Goal: Information Seeking & Learning: Learn about a topic

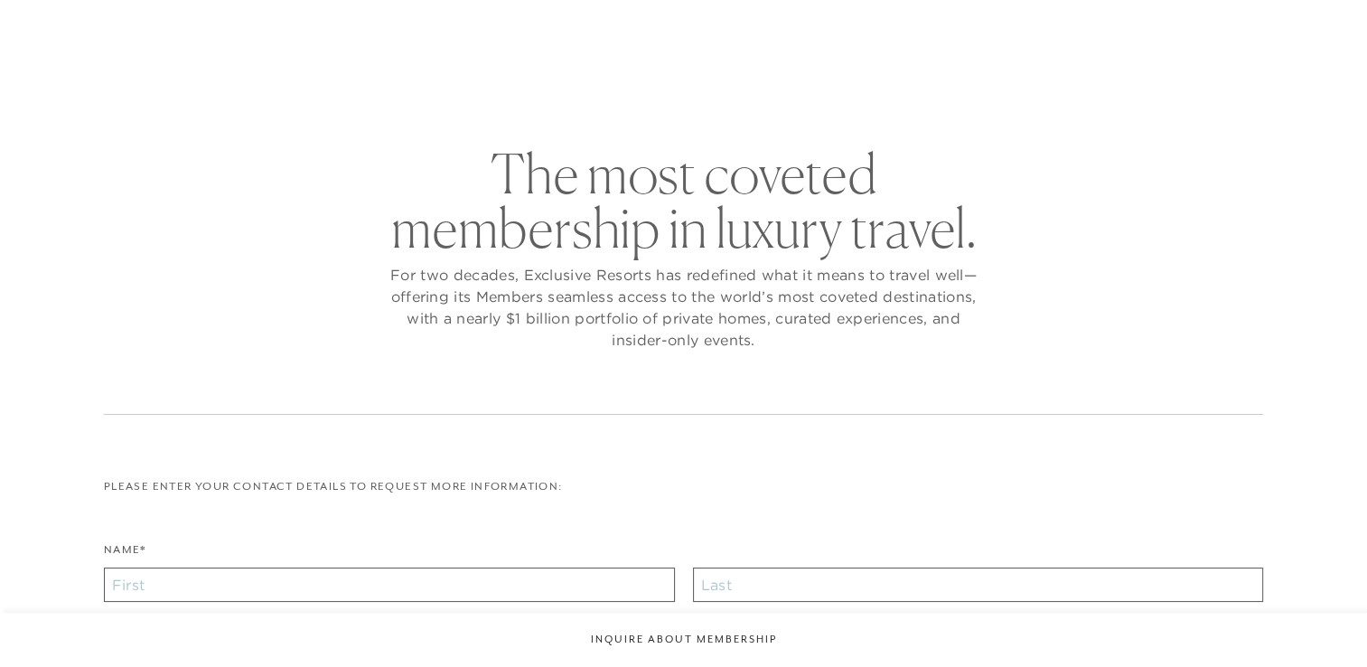
checkbox input "false"
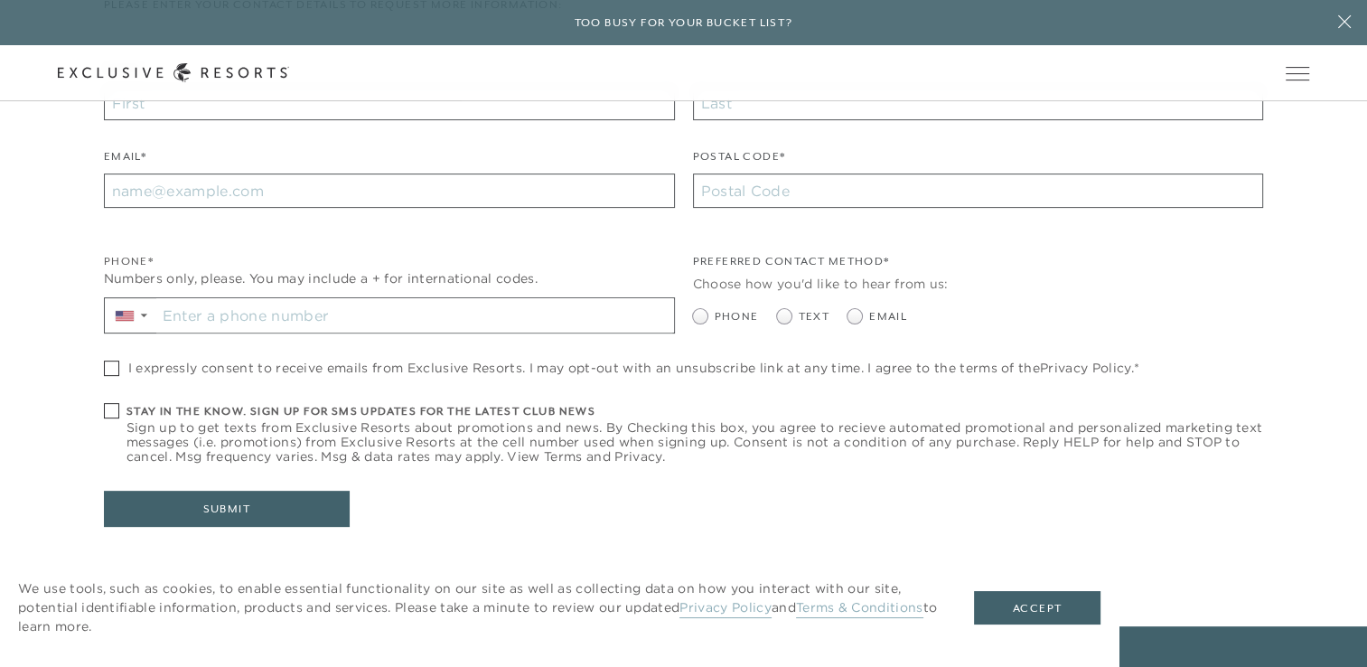
scroll to position [795, 0]
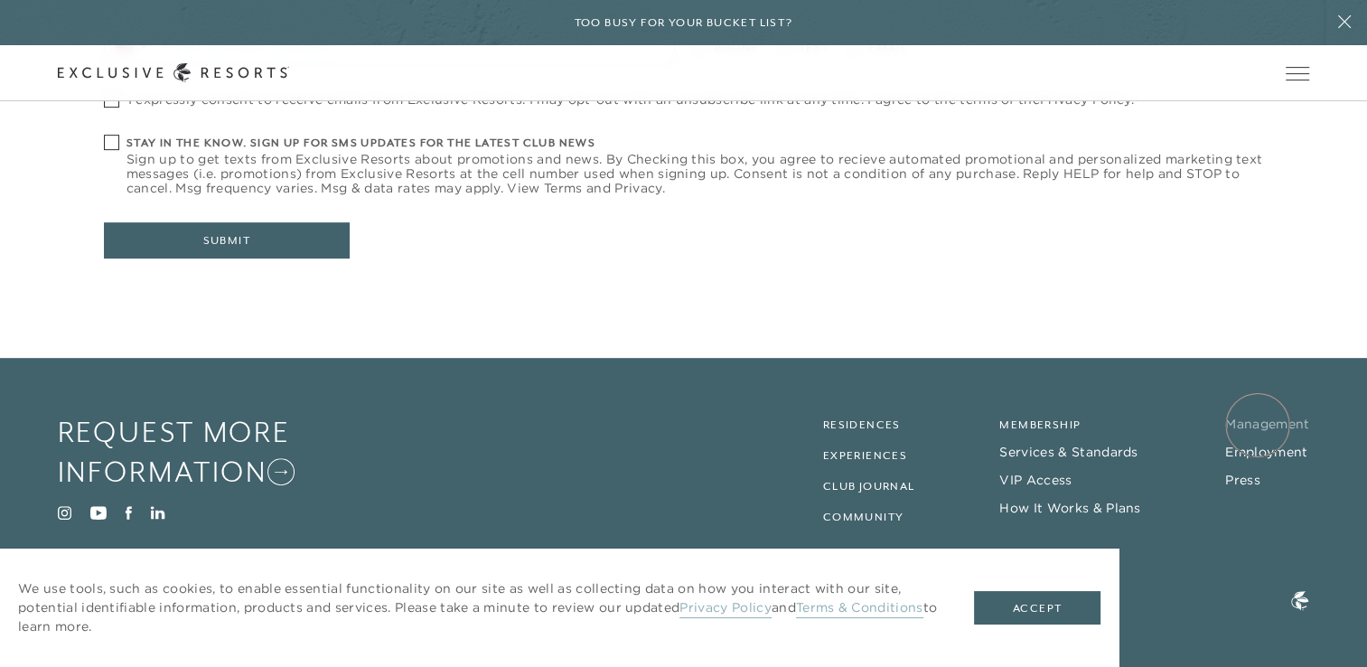
click at [1258, 425] on link "Management" at bounding box center [1267, 424] width 84 height 16
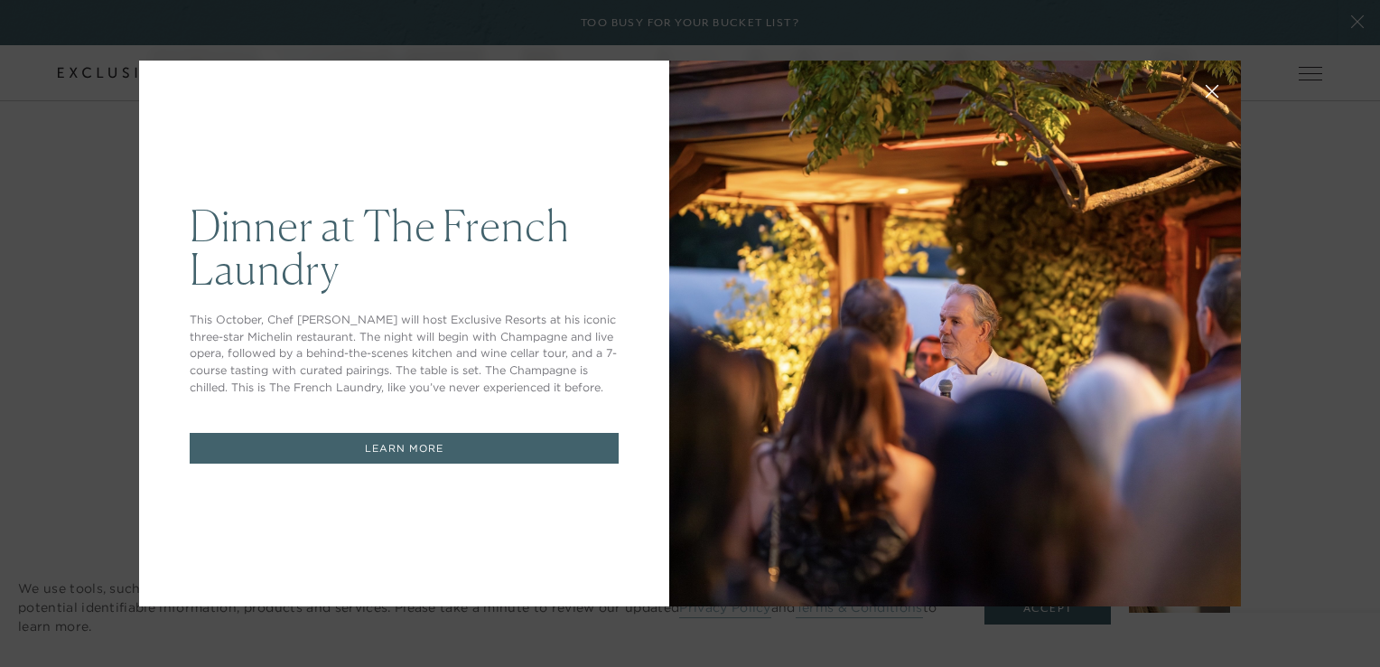
click at [72, 136] on div "Dinner at The [GEOGRAPHIC_DATA] This October, Chef [PERSON_NAME] will host Excl…" at bounding box center [690, 333] width 1380 height 667
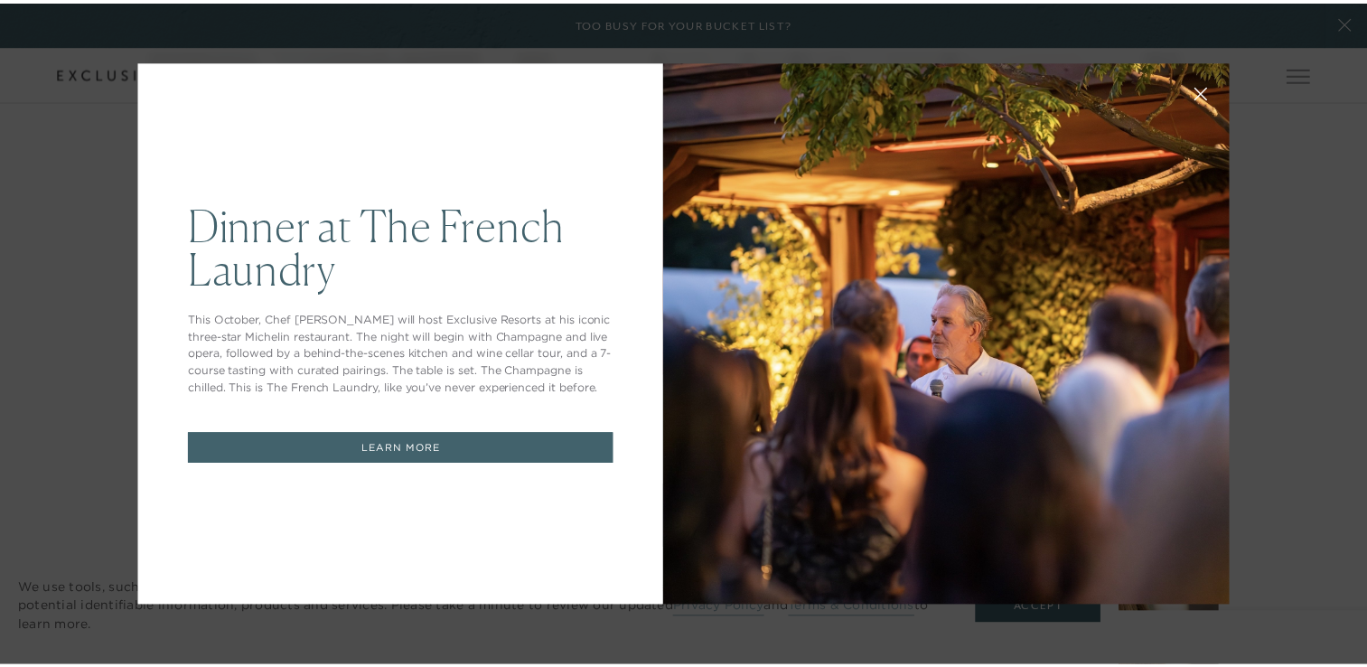
scroll to position [795, 0]
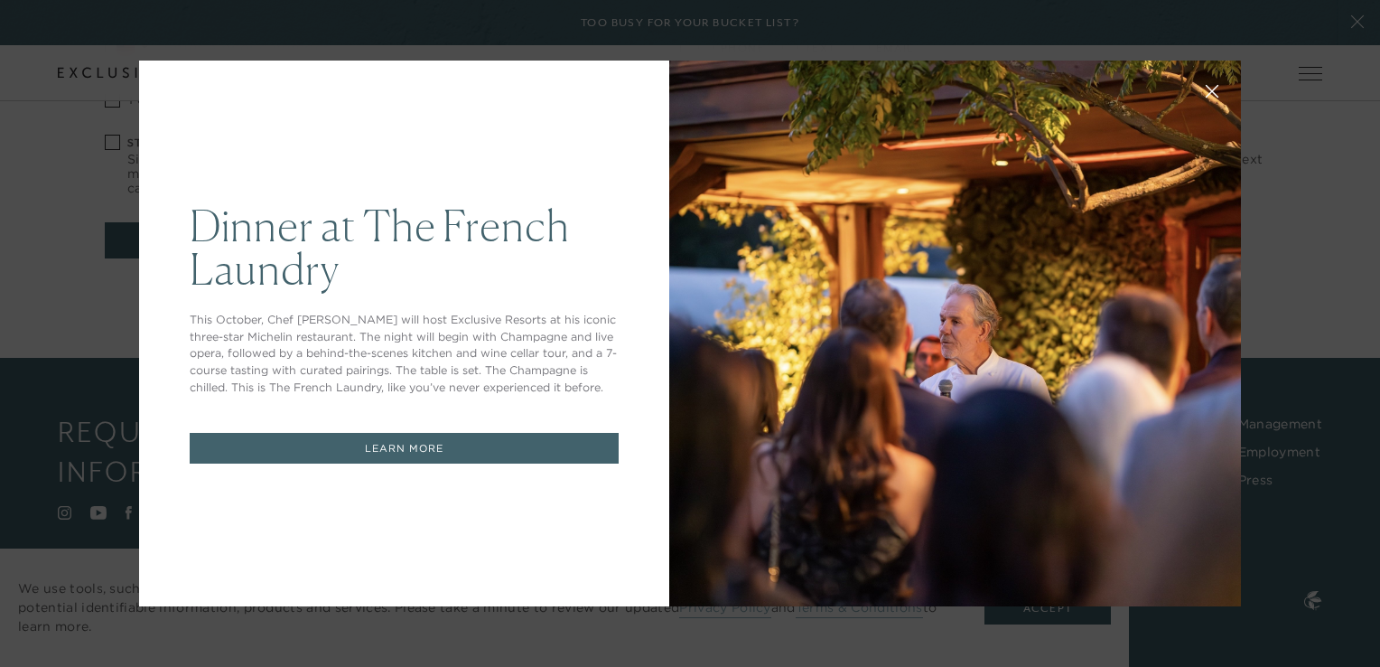
click at [246, 139] on div "Dinner at The [GEOGRAPHIC_DATA] This October, Chef [PERSON_NAME] will host Excl…" at bounding box center [404, 334] width 530 height 546
click at [1208, 92] on icon at bounding box center [1213, 92] width 14 height 14
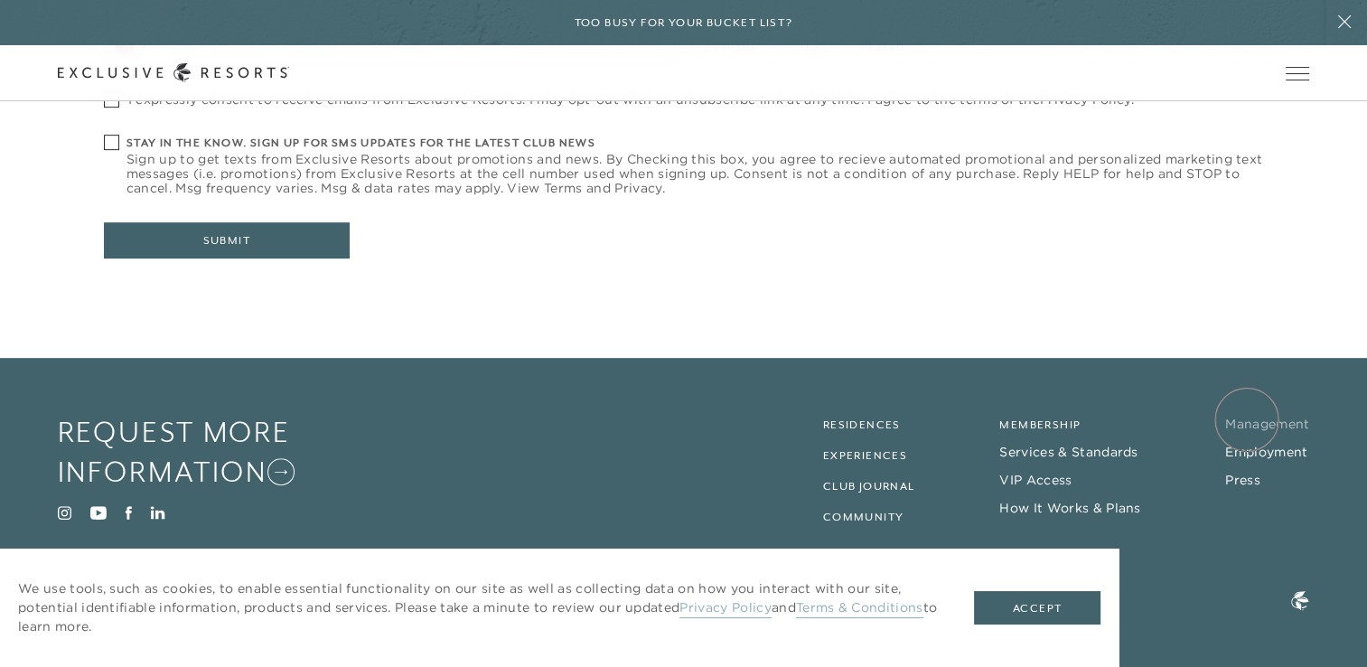
click at [1247, 419] on link "Management" at bounding box center [1267, 424] width 84 height 16
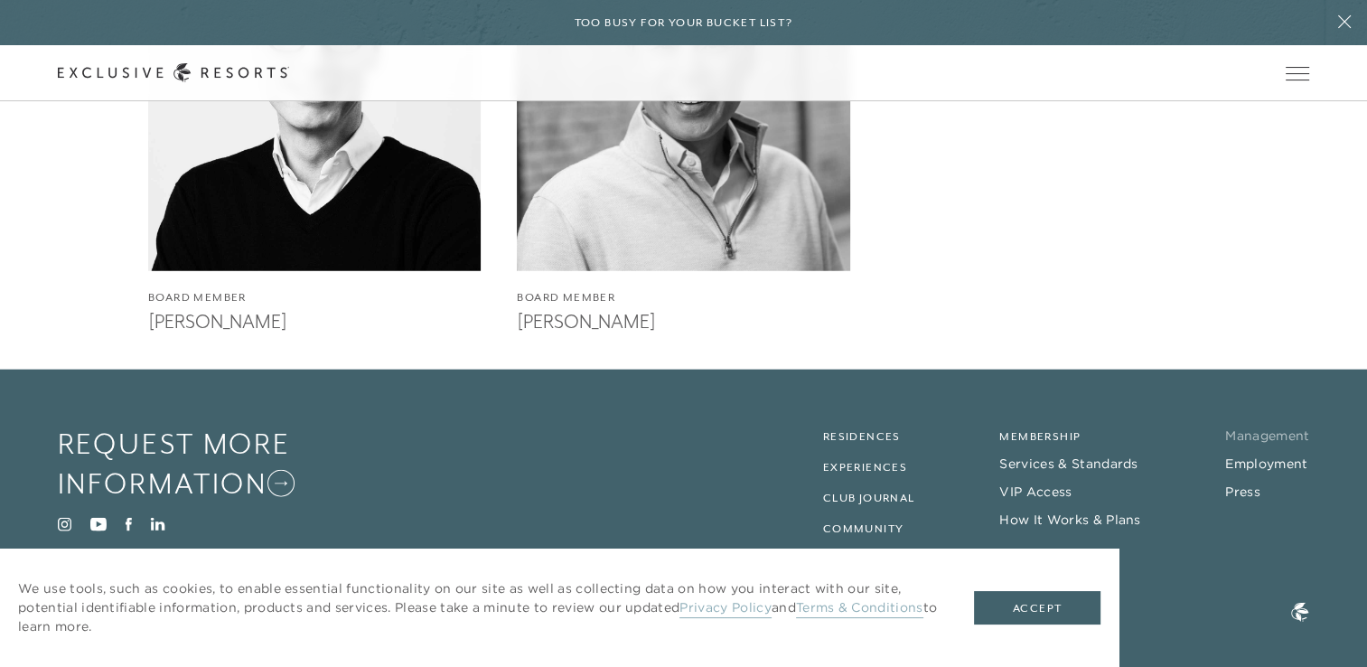
scroll to position [4182, 0]
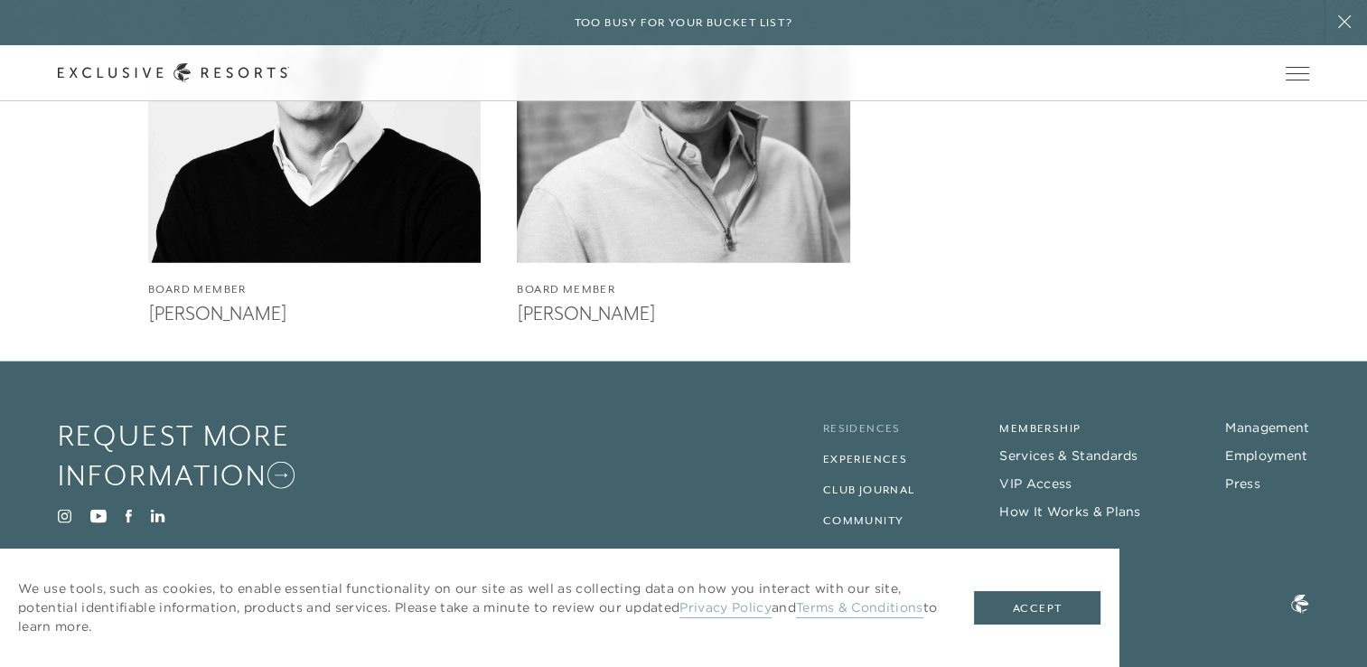
click at [853, 422] on link "Residences" at bounding box center [862, 428] width 78 height 13
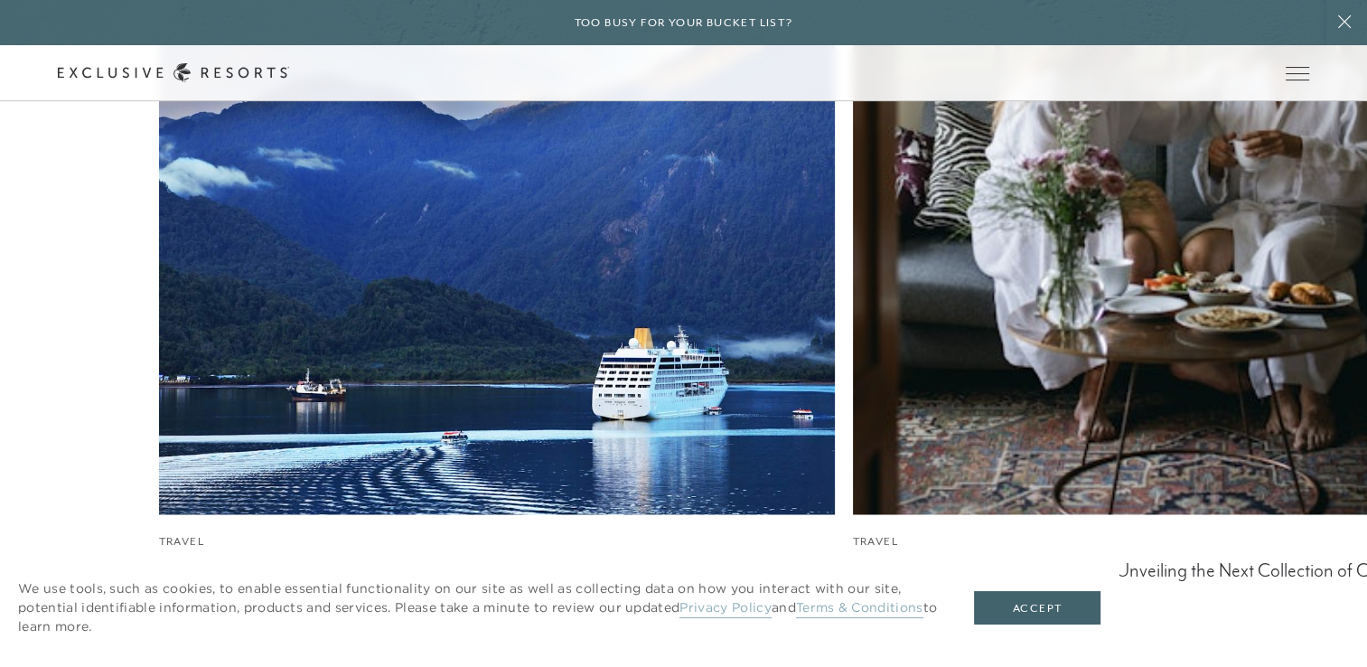
scroll to position [10061, 0]
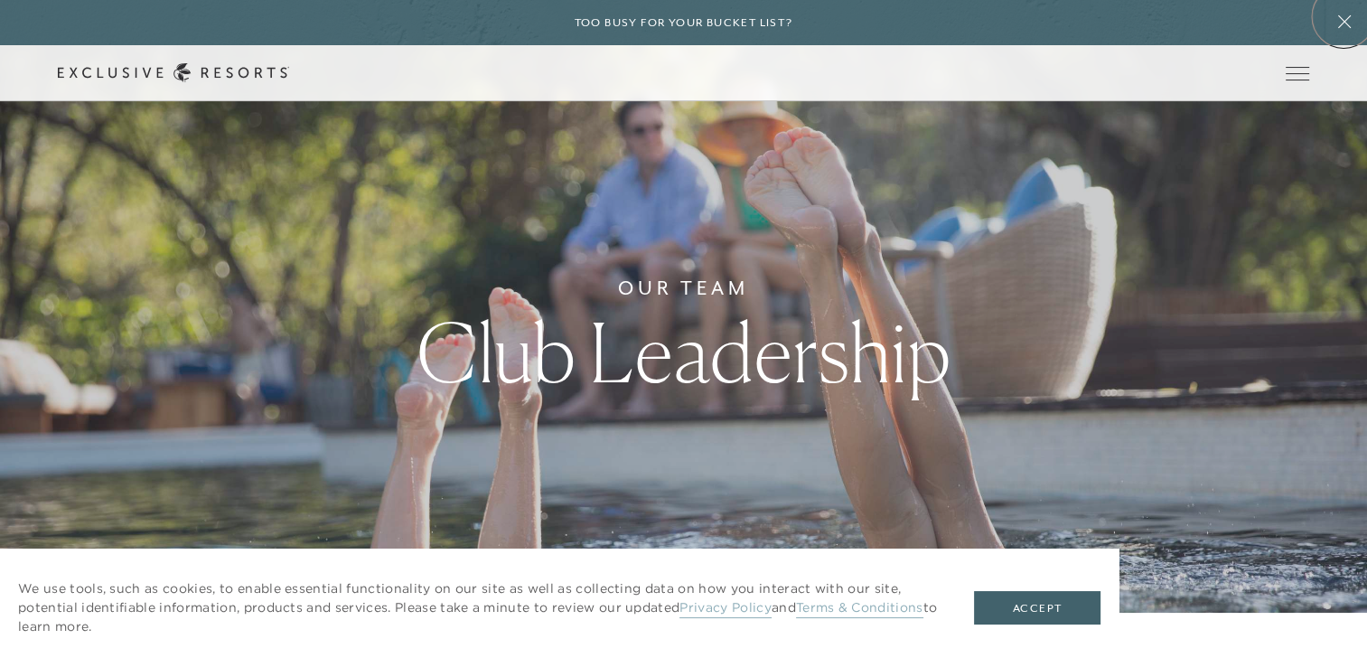
click at [1343, 16] on icon at bounding box center [1344, 21] width 34 height 14
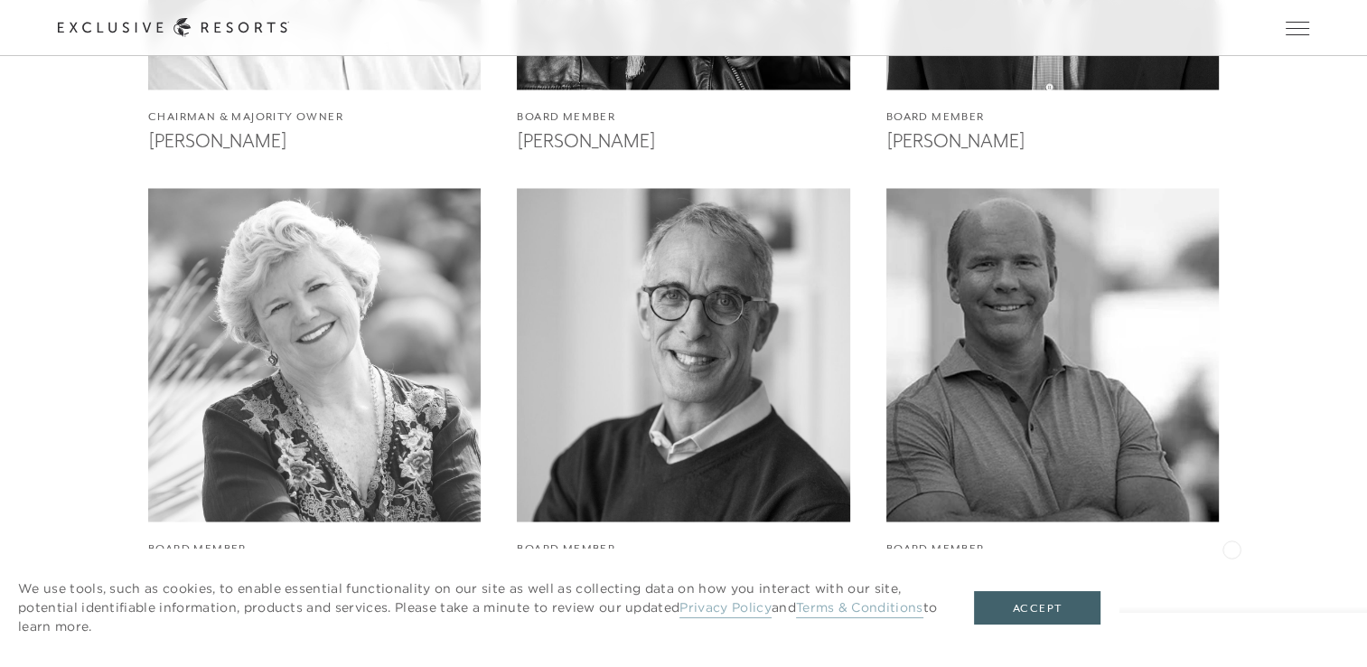
scroll to position [4182, 0]
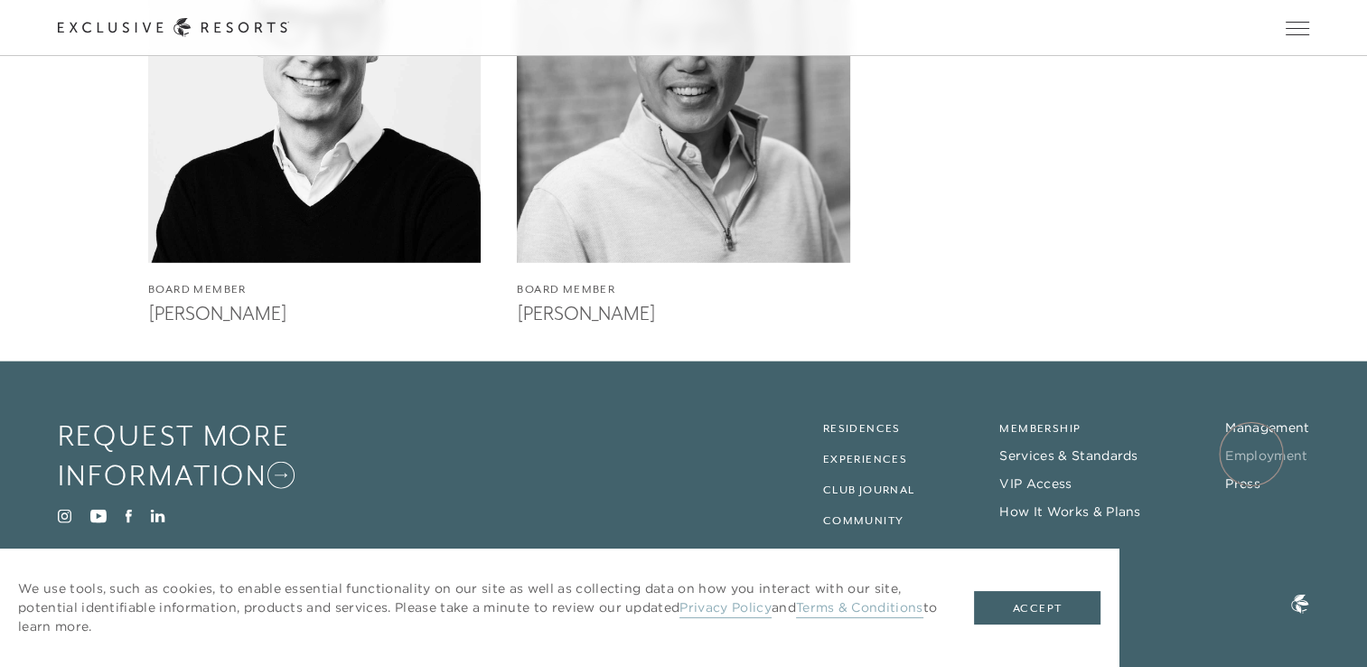
click at [1251, 454] on link "Employment" at bounding box center [1266, 455] width 82 height 16
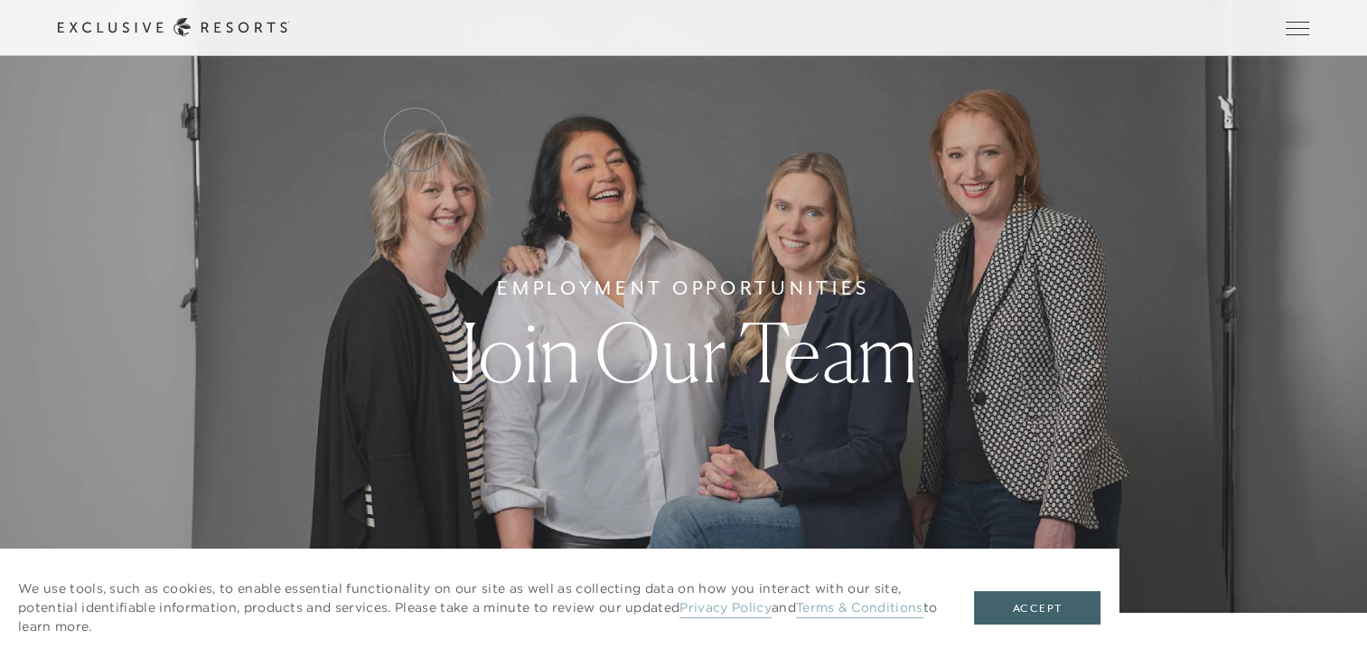
click at [0, 0] on link "Services & Standards" at bounding box center [0, 0] width 0 height 0
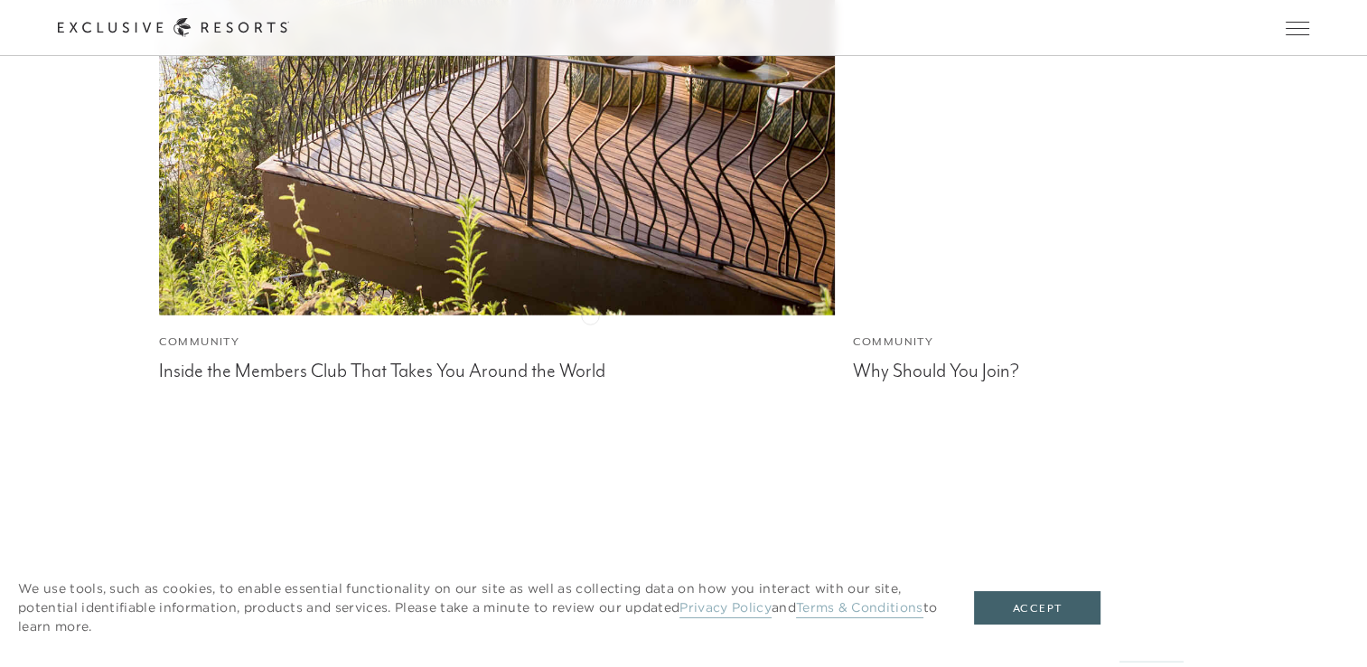
scroll to position [5070, 0]
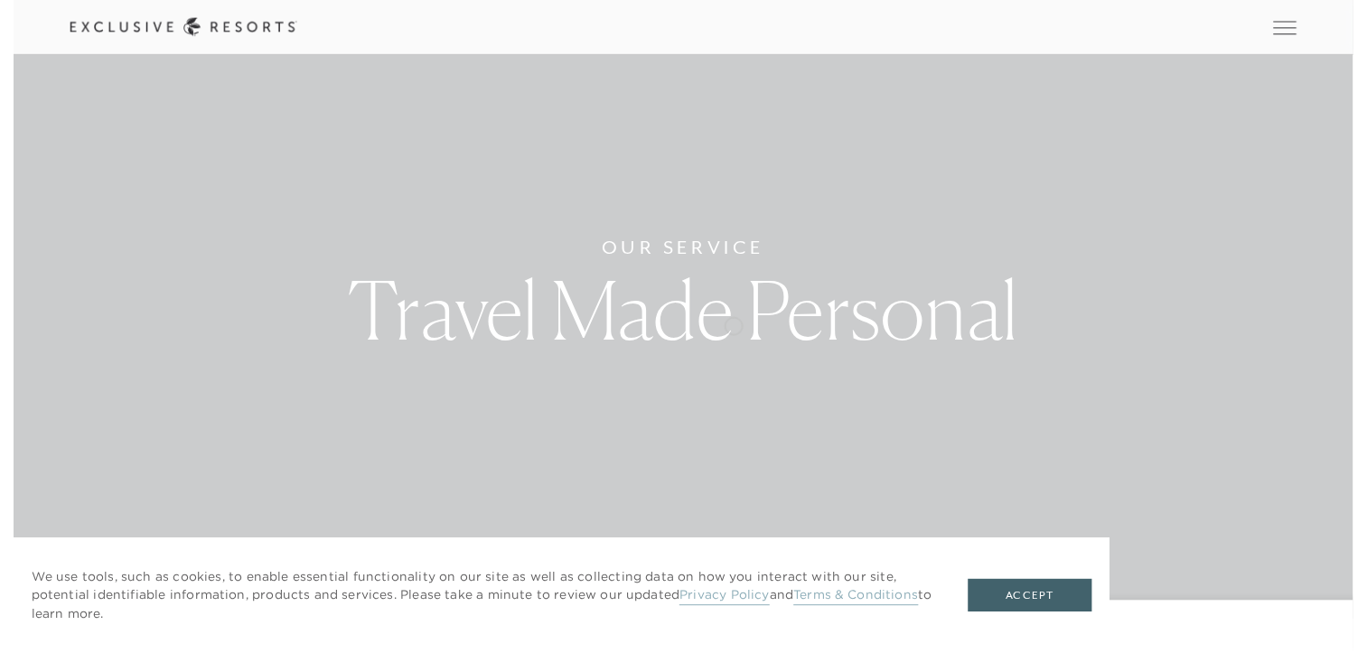
scroll to position [0, 0]
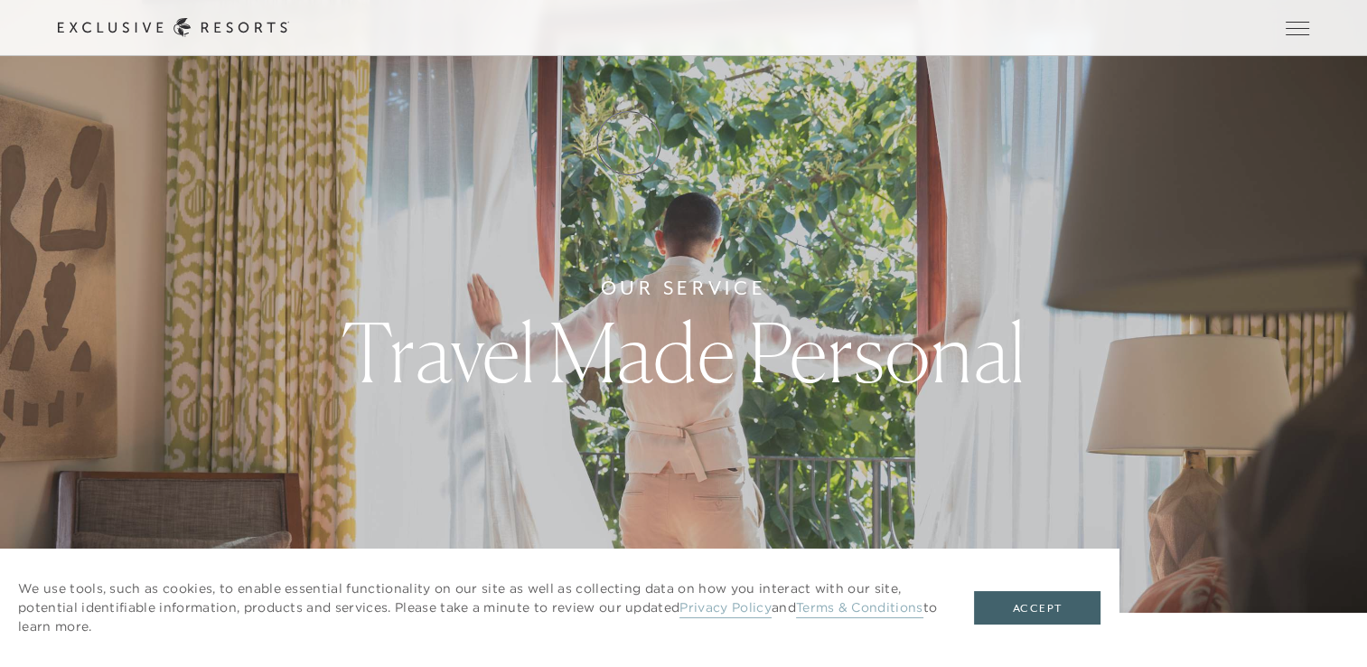
click at [0, 0] on link "How it works" at bounding box center [0, 0] width 0 height 0
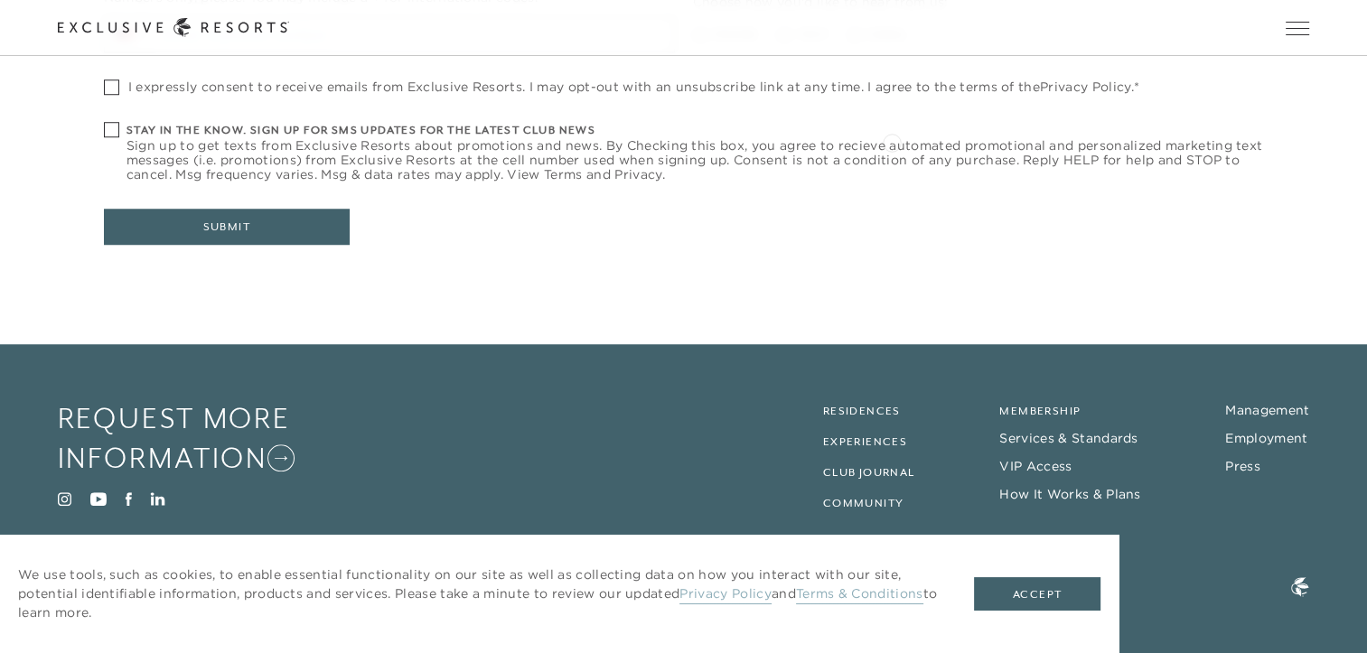
scroll to position [8334, 0]
click at [1245, 409] on link "Management" at bounding box center [1267, 410] width 84 height 16
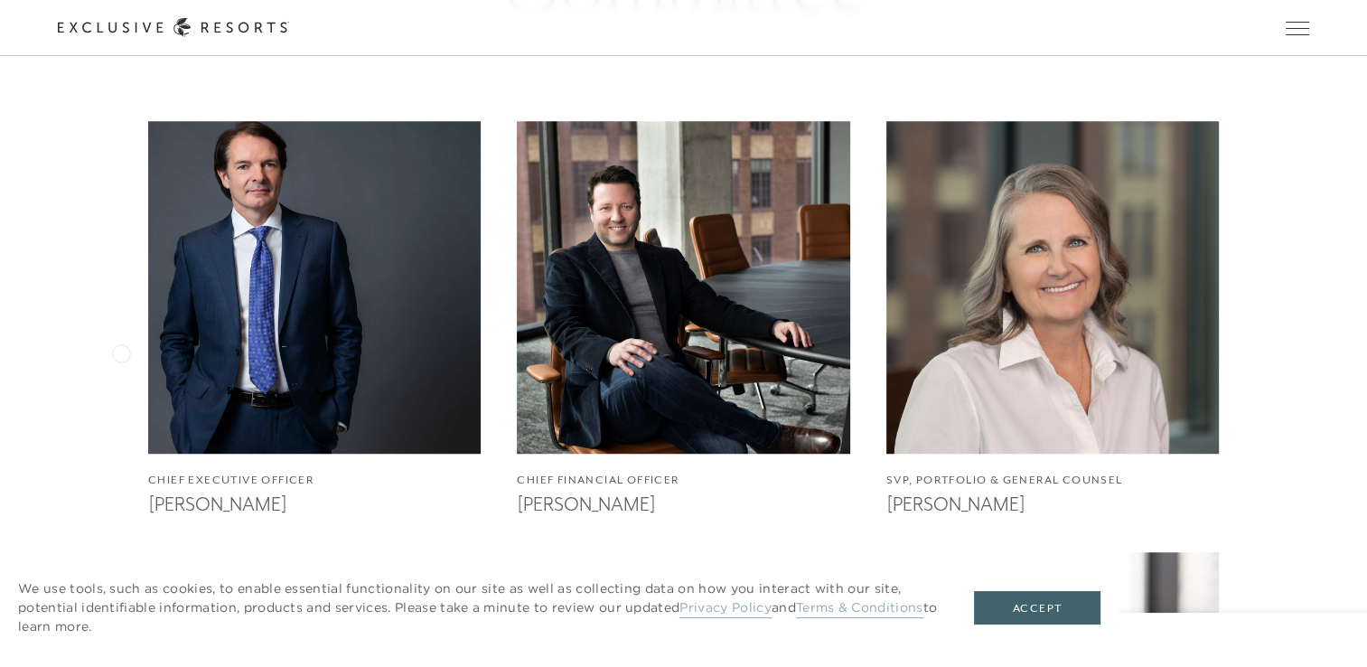
scroll to position [1174, 0]
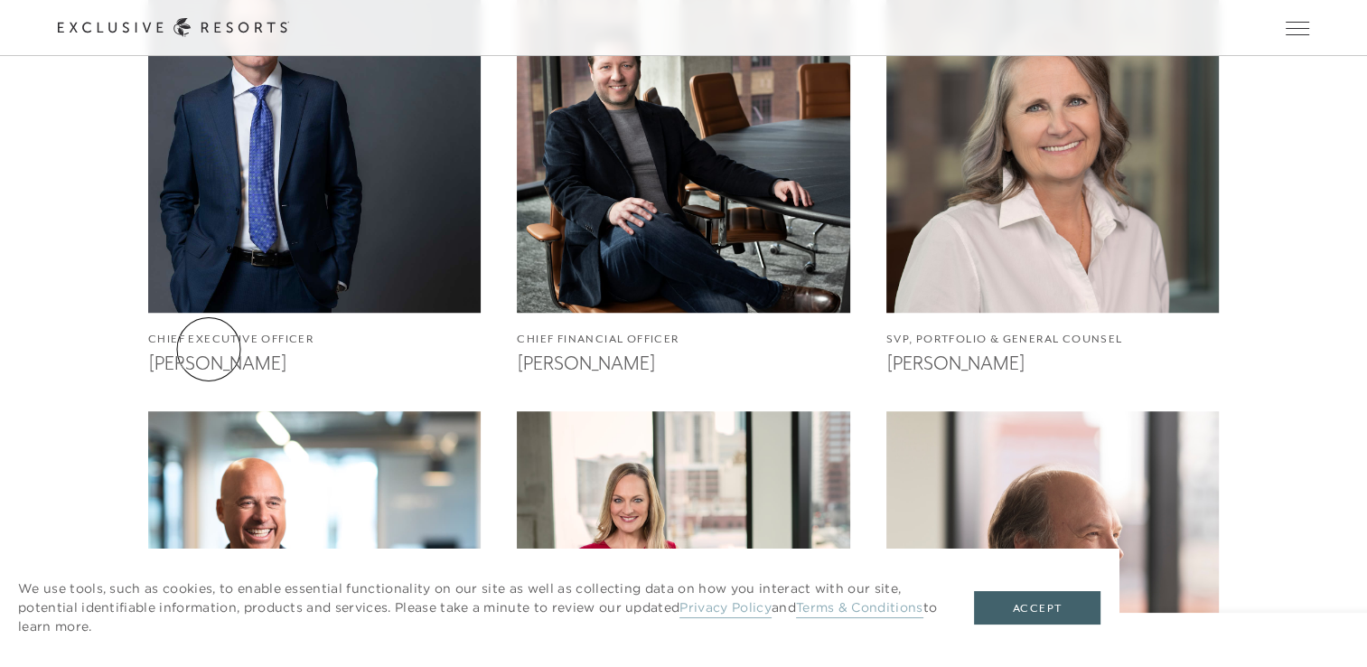
click at [209, 349] on h3 "[PERSON_NAME]" at bounding box center [314, 361] width 332 height 27
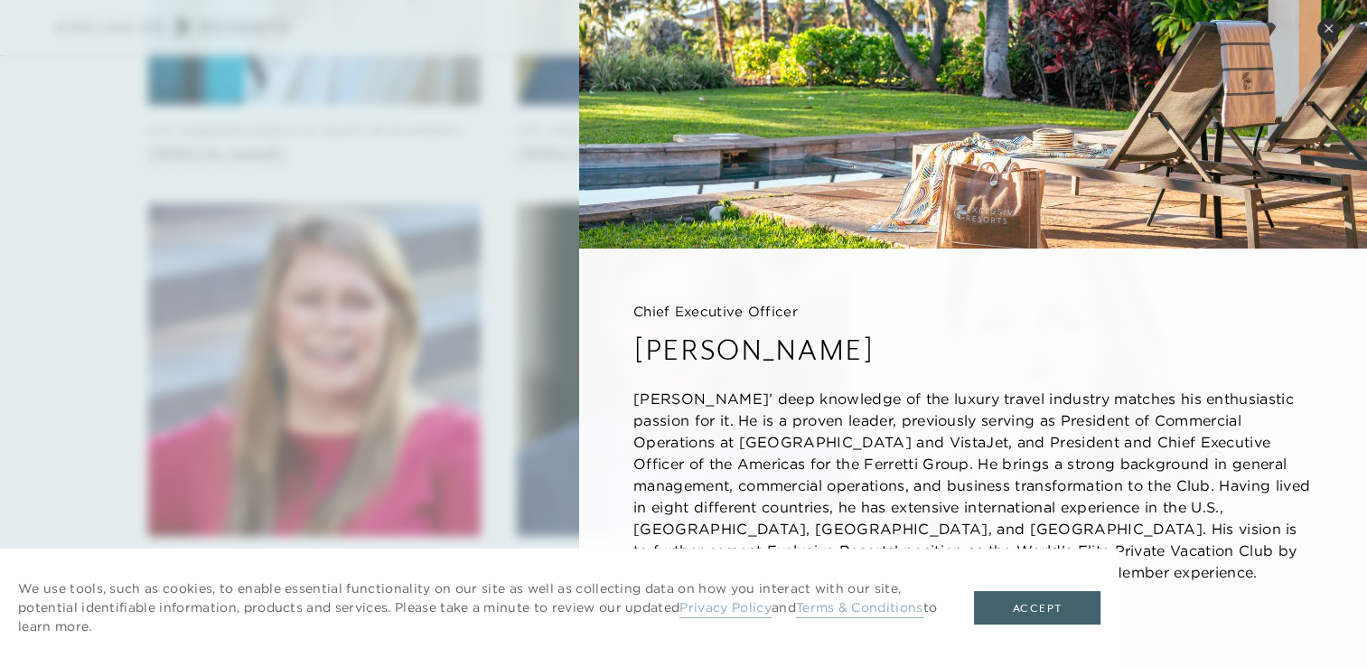
scroll to position [123, 0]
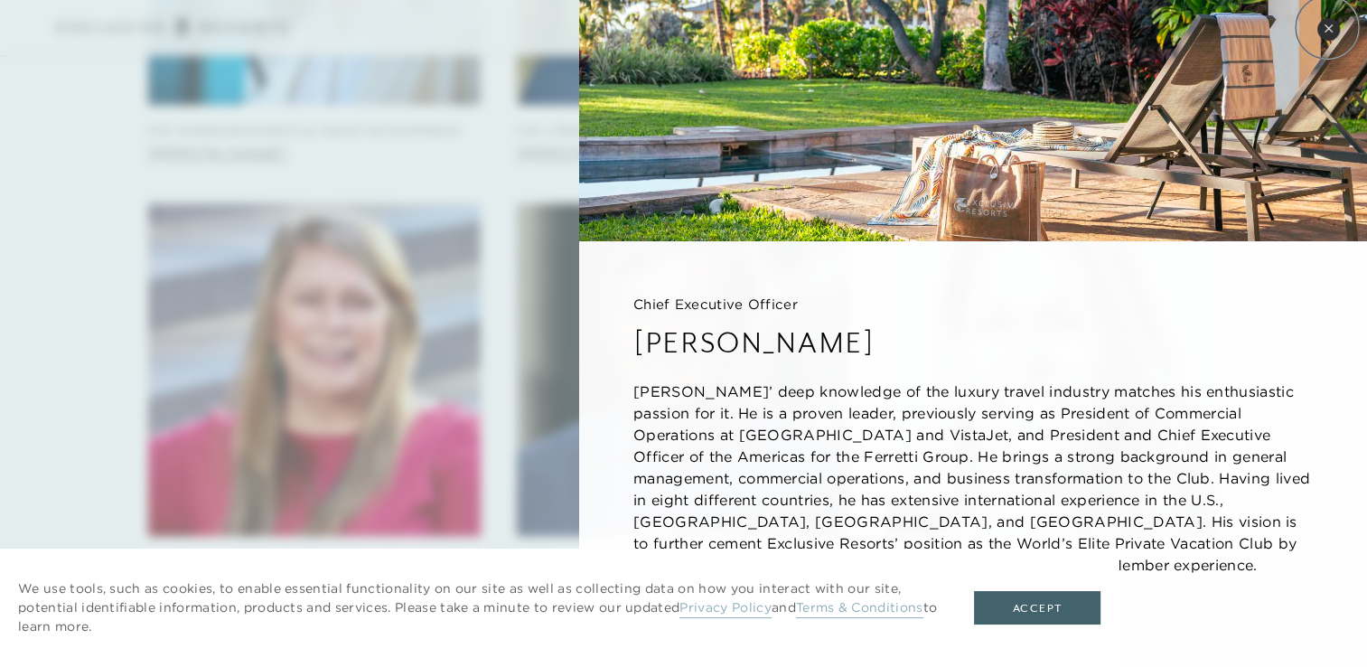
click at [1327, 27] on icon at bounding box center [1327, 27] width 7 height 7
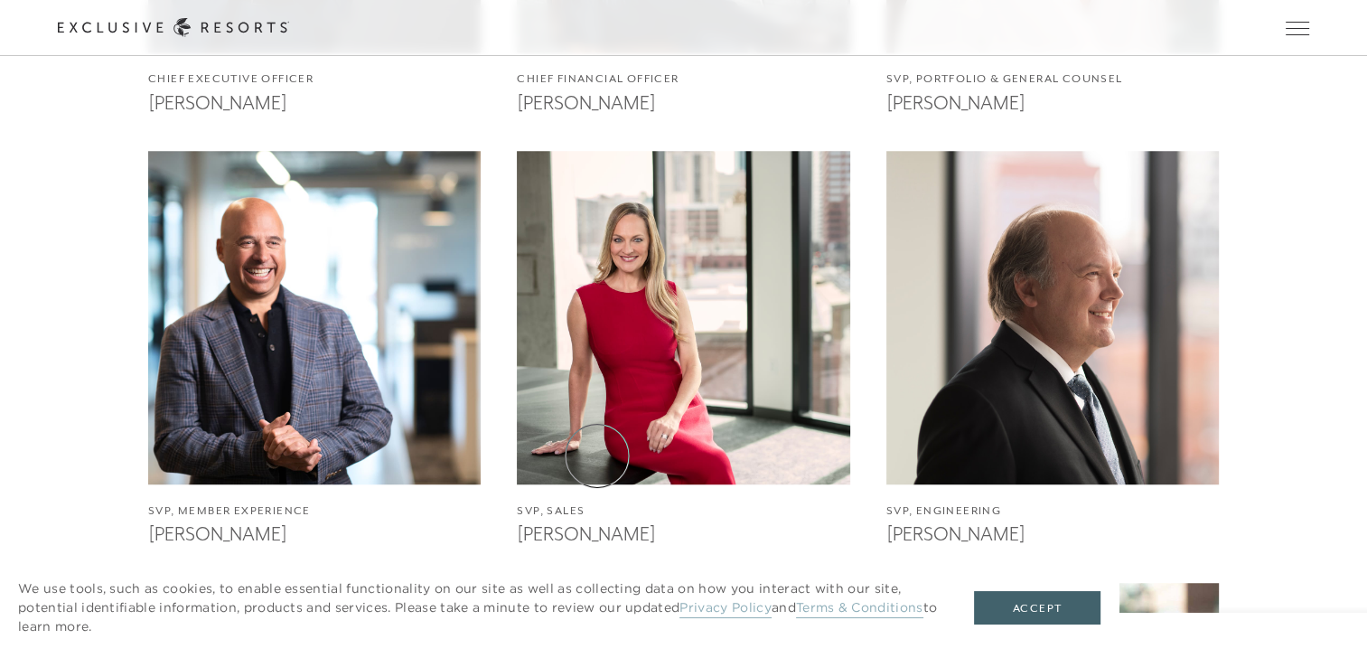
scroll to position [1561, 0]
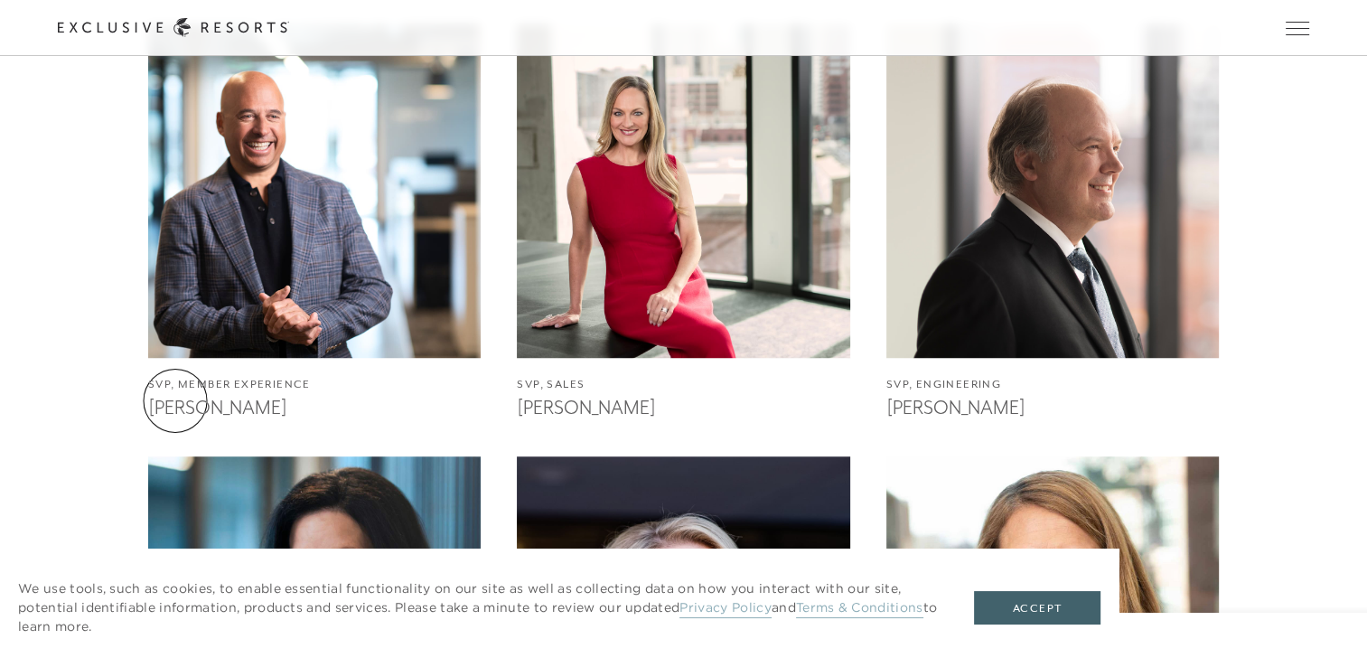
click at [175, 400] on h3 "[PERSON_NAME]" at bounding box center [314, 405] width 332 height 27
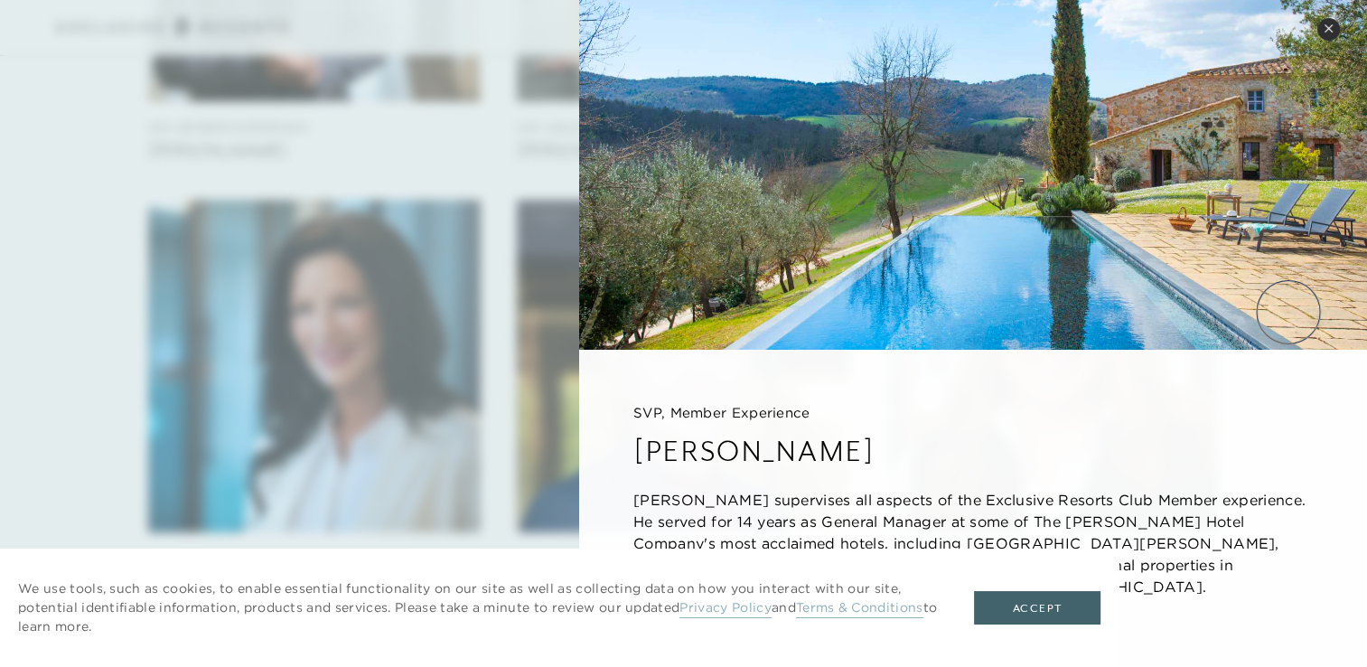
scroll to position [1922, 0]
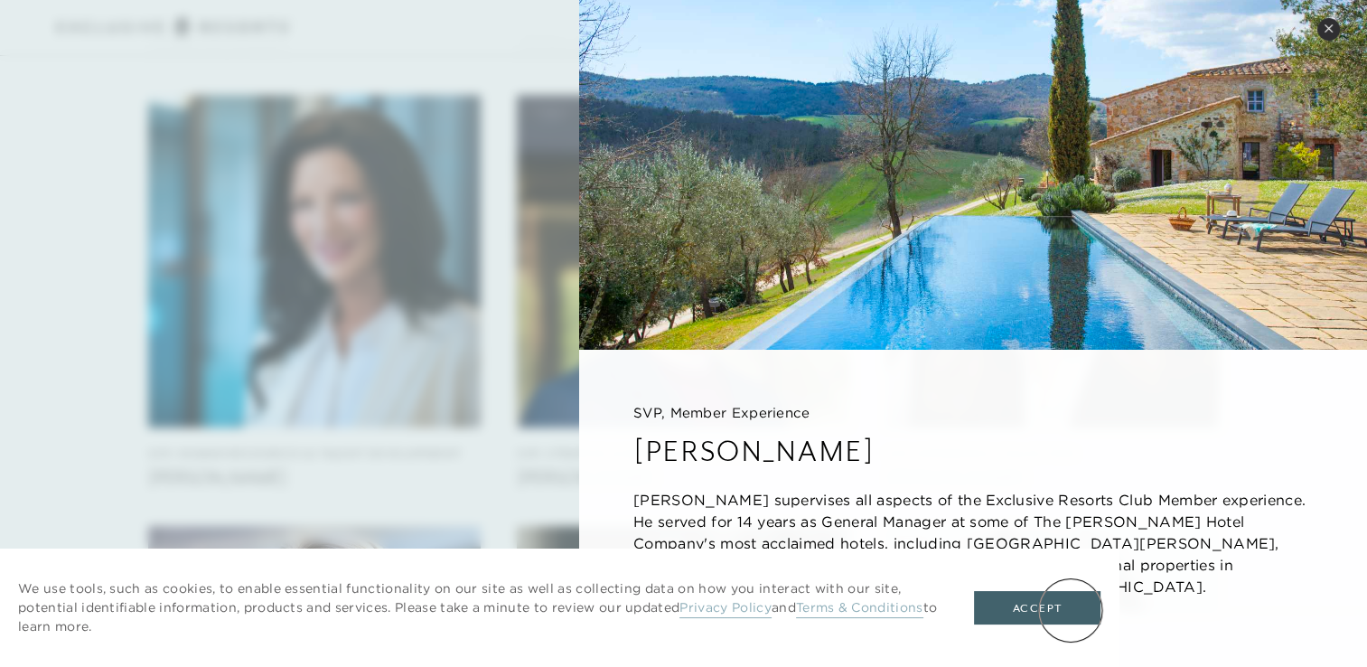
click at [1071, 609] on button "Accept" at bounding box center [1037, 608] width 126 height 34
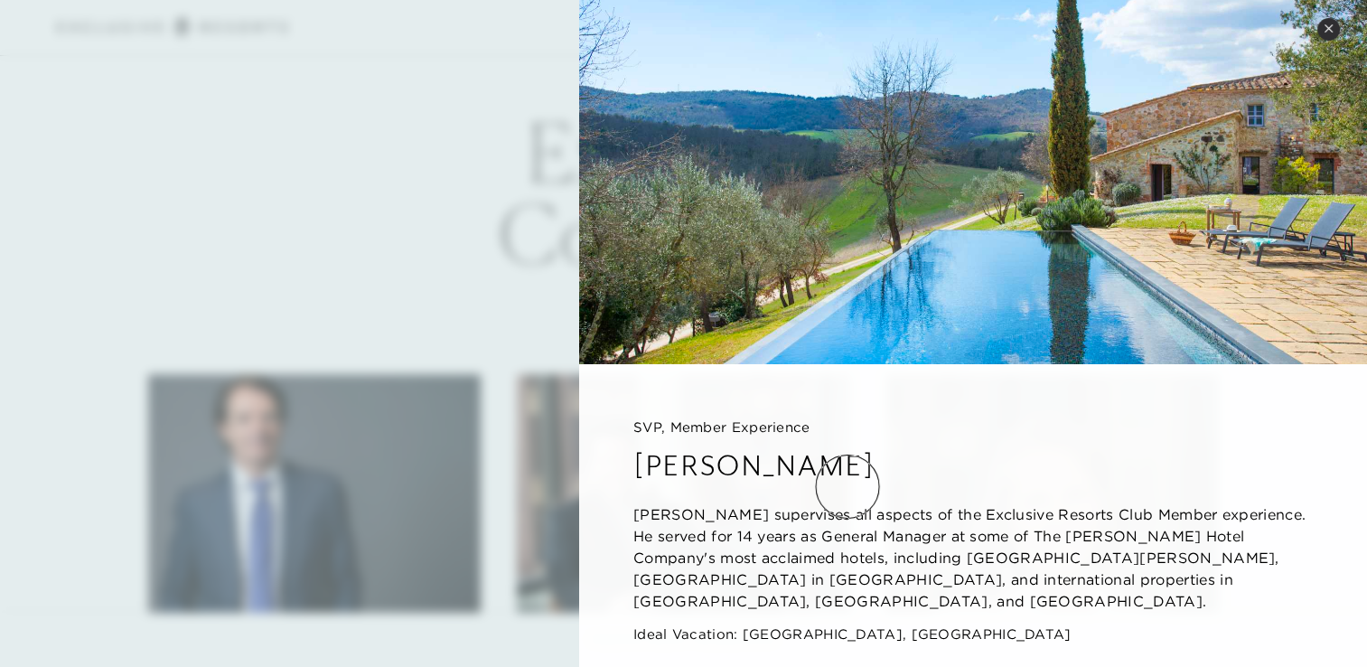
scroll to position [477, 0]
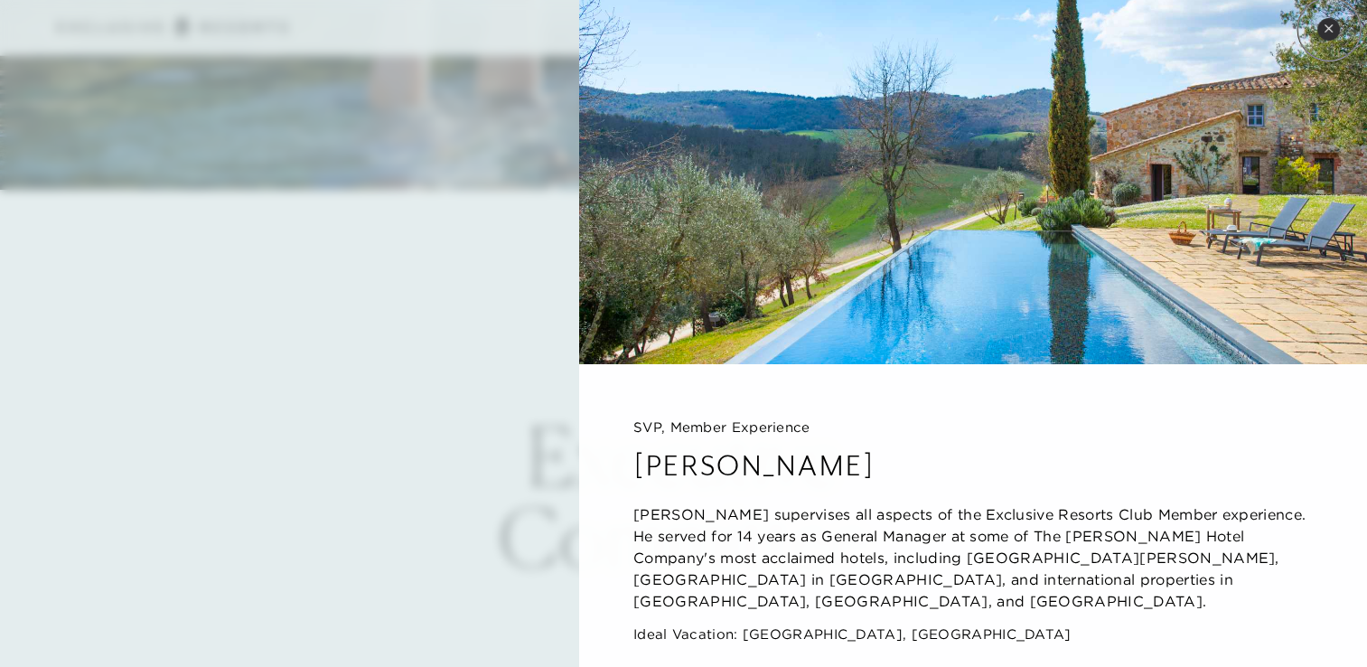
click at [1329, 29] on icon at bounding box center [1327, 27] width 7 height 7
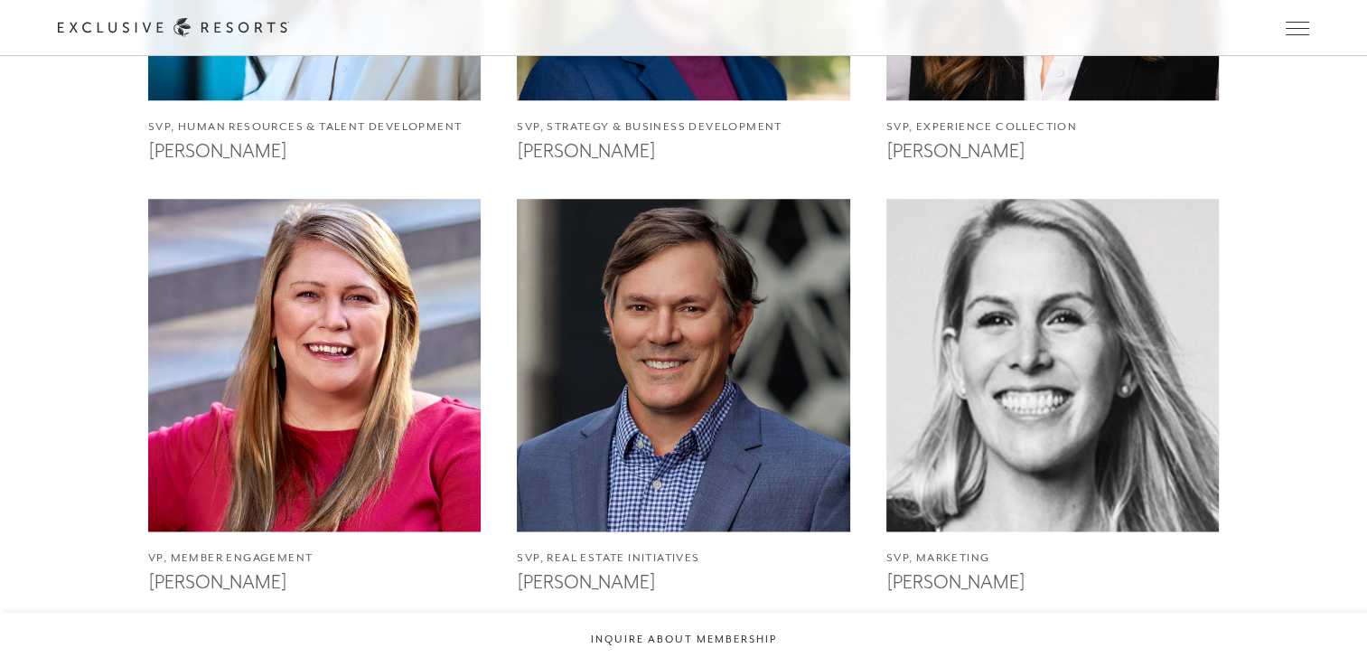
scroll to position [2533, 0]
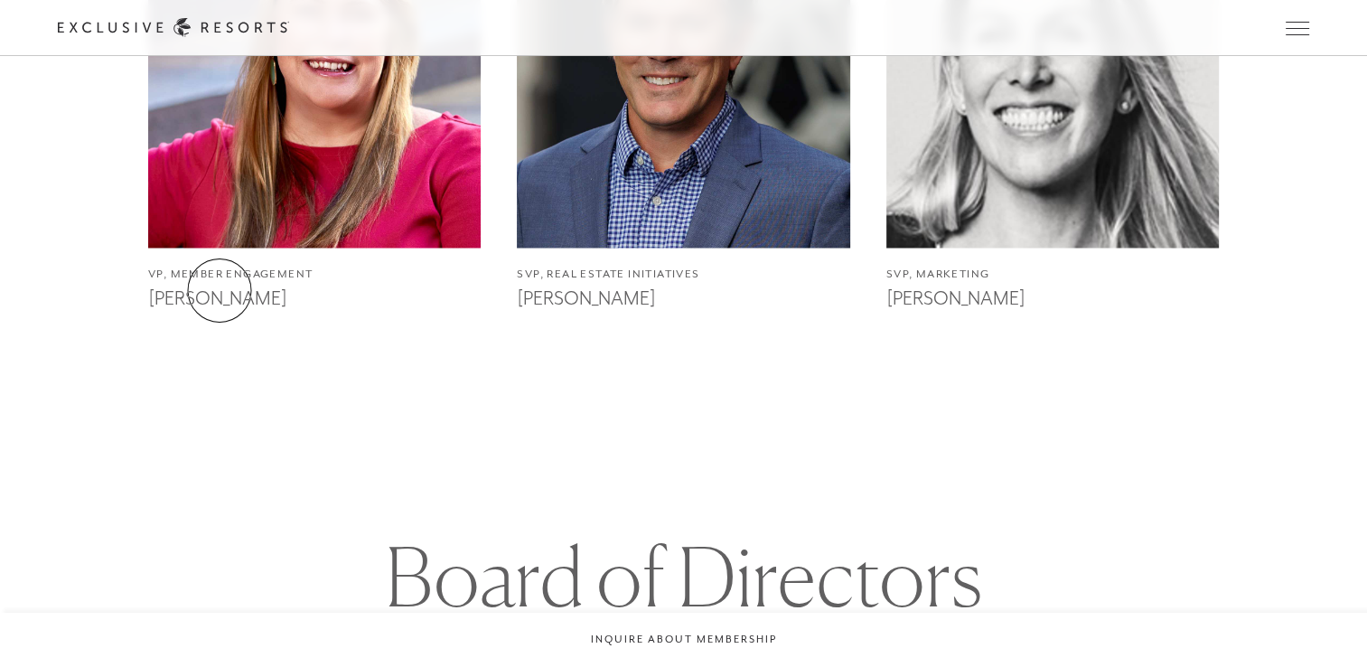
click at [220, 290] on h3 "[PERSON_NAME]" at bounding box center [314, 296] width 332 height 27
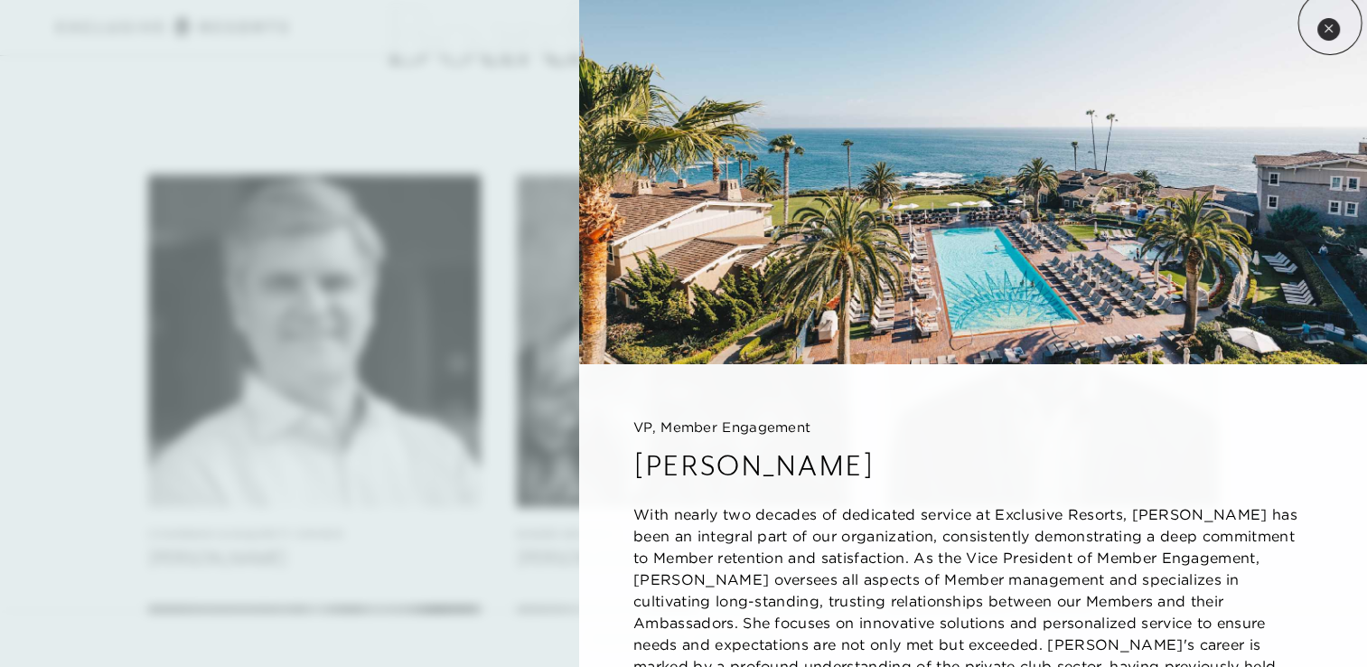
click at [1330, 23] on button "Close quickview" at bounding box center [1328, 29] width 23 height 23
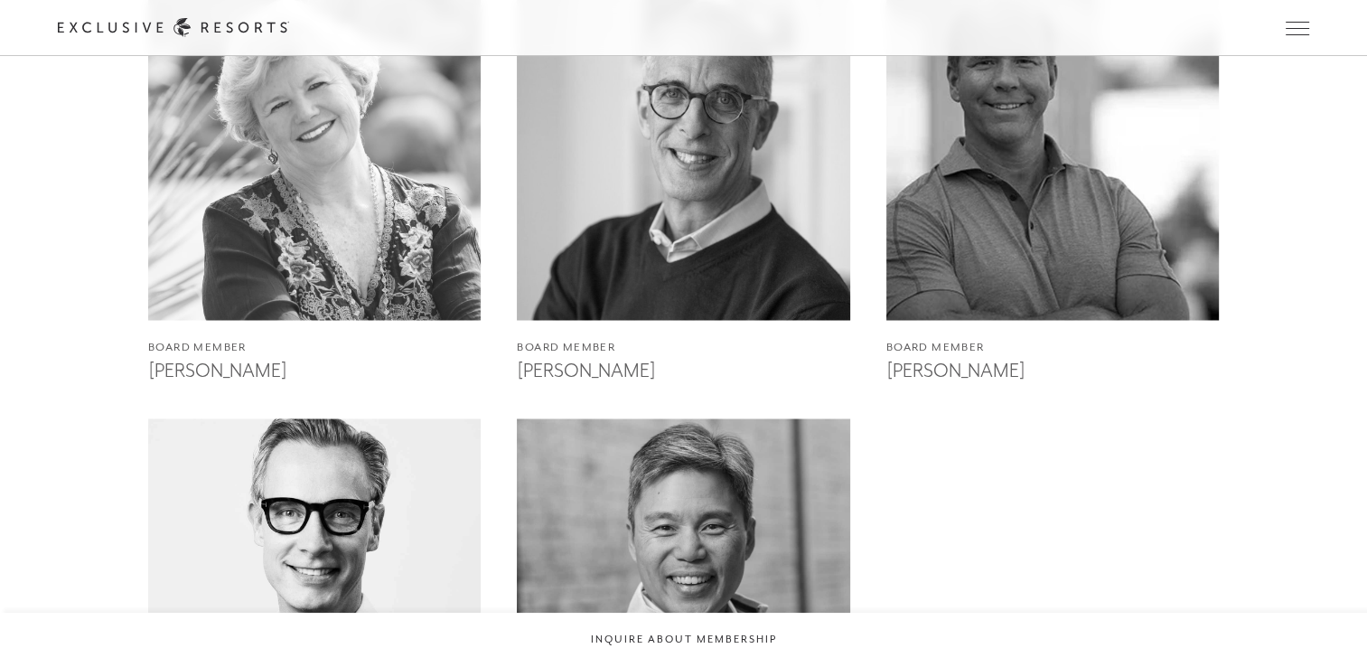
scroll to position [3576, 0]
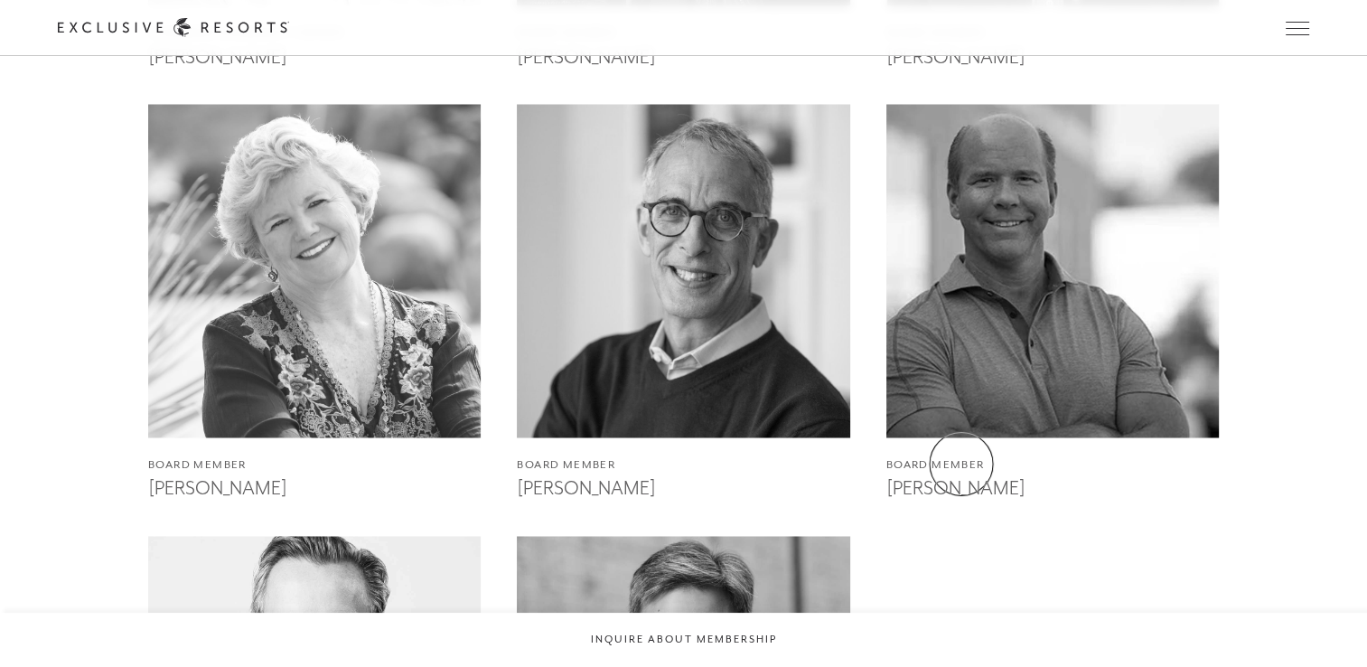
click at [961, 463] on h4 "Board Member" at bounding box center [1052, 464] width 332 height 17
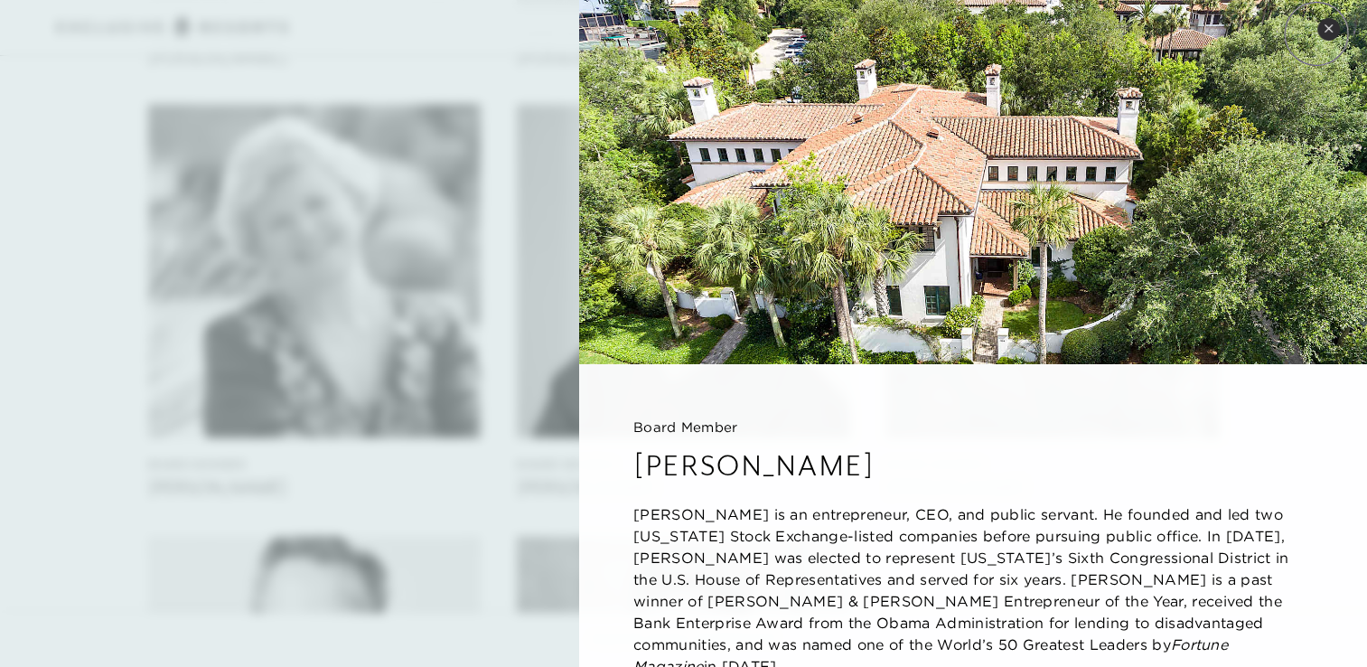
scroll to position [80, 0]
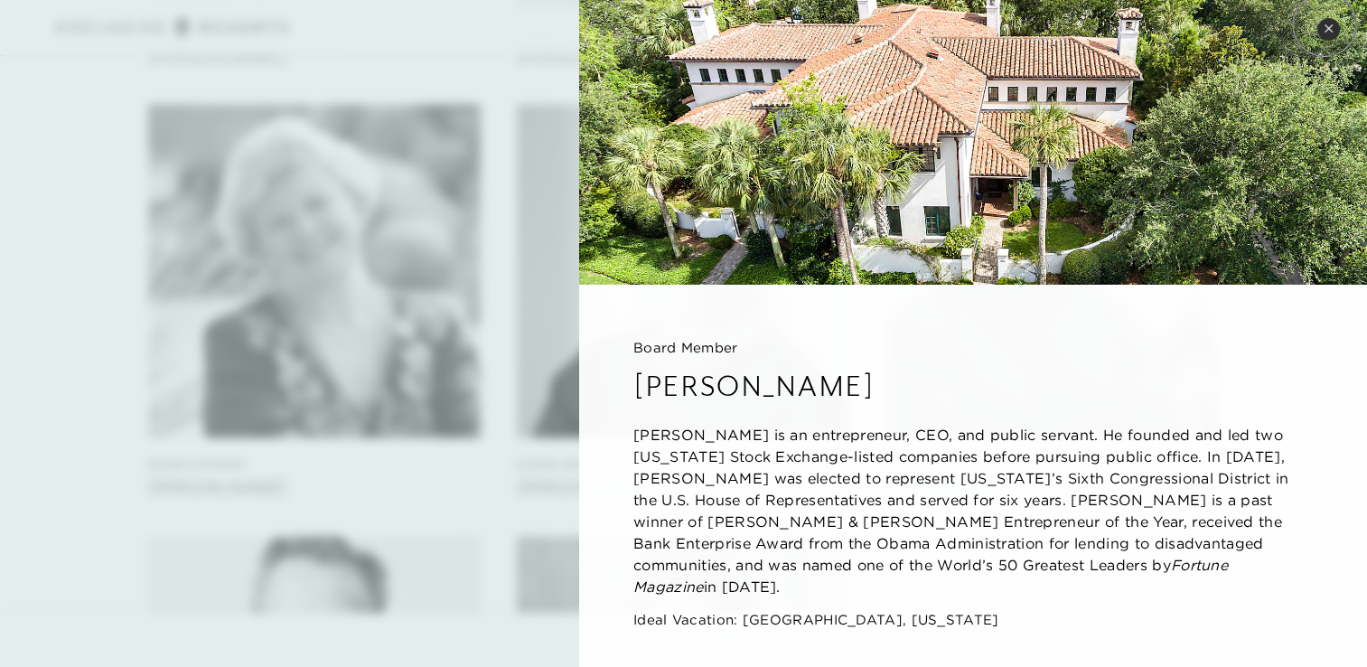
click at [1324, 24] on icon at bounding box center [1327, 27] width 7 height 7
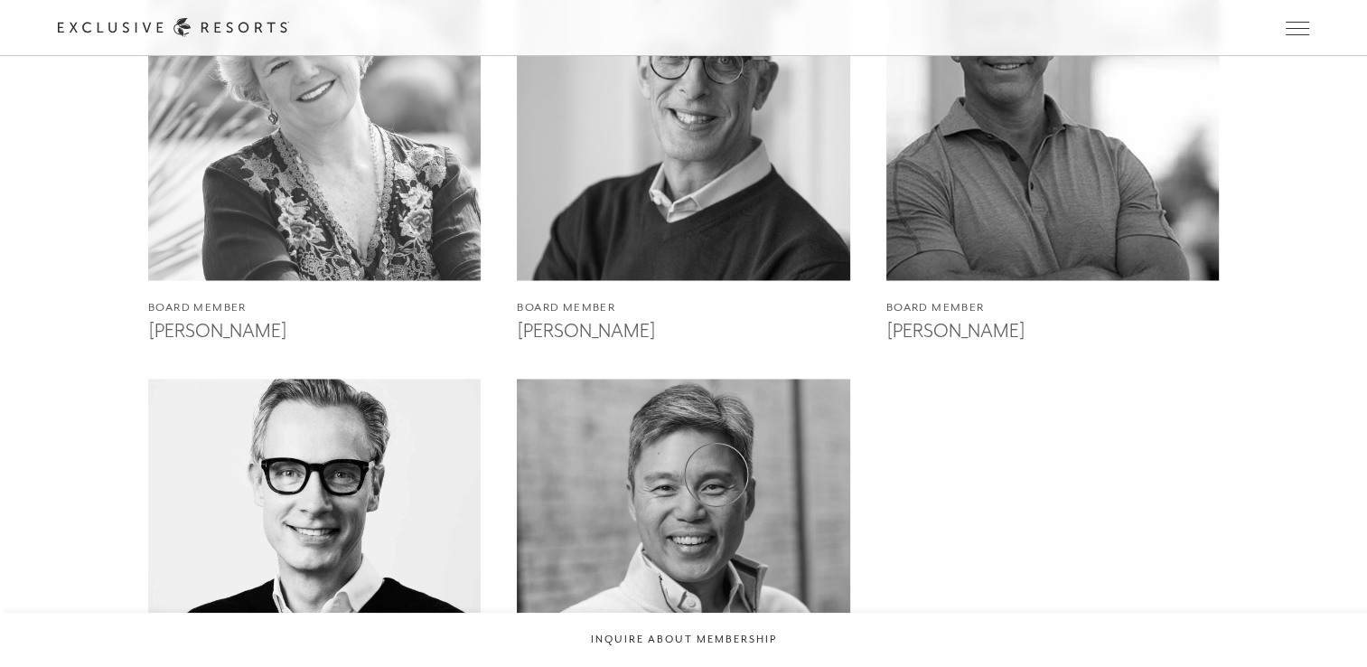
scroll to position [3847, 0]
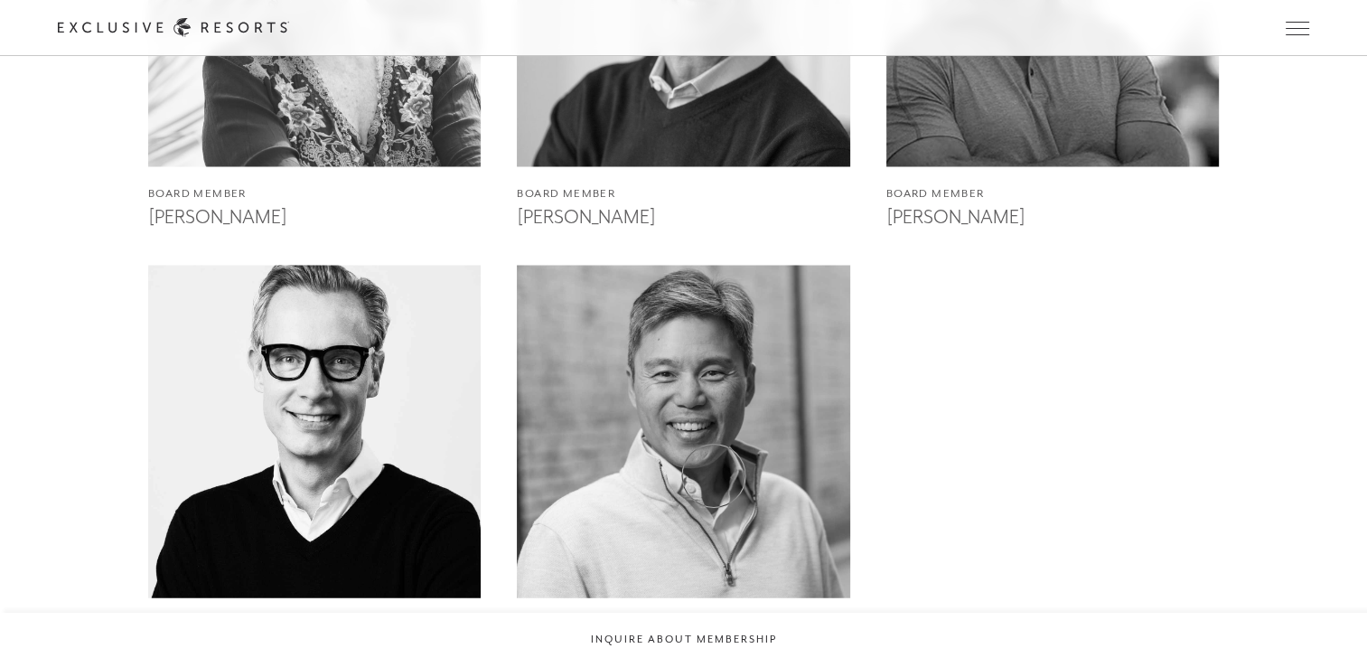
click at [714, 475] on img at bounding box center [683, 431] width 366 height 366
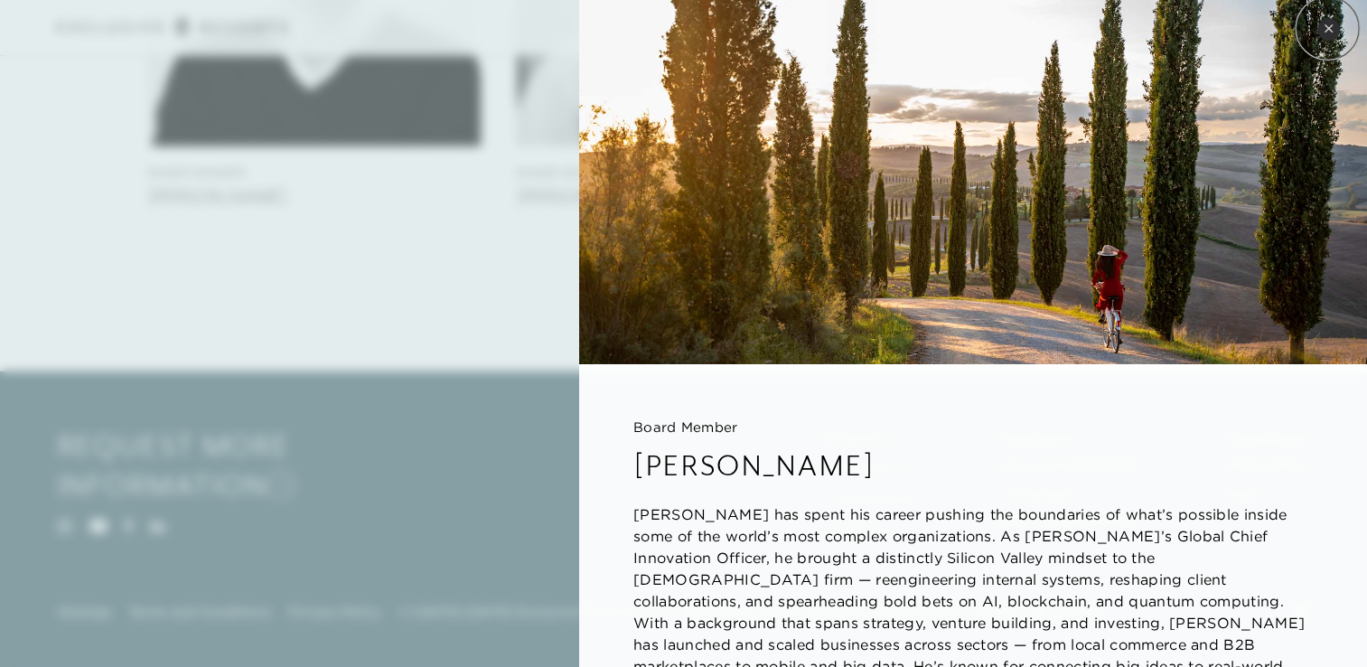
click at [1327, 28] on icon at bounding box center [1327, 27] width 7 height 7
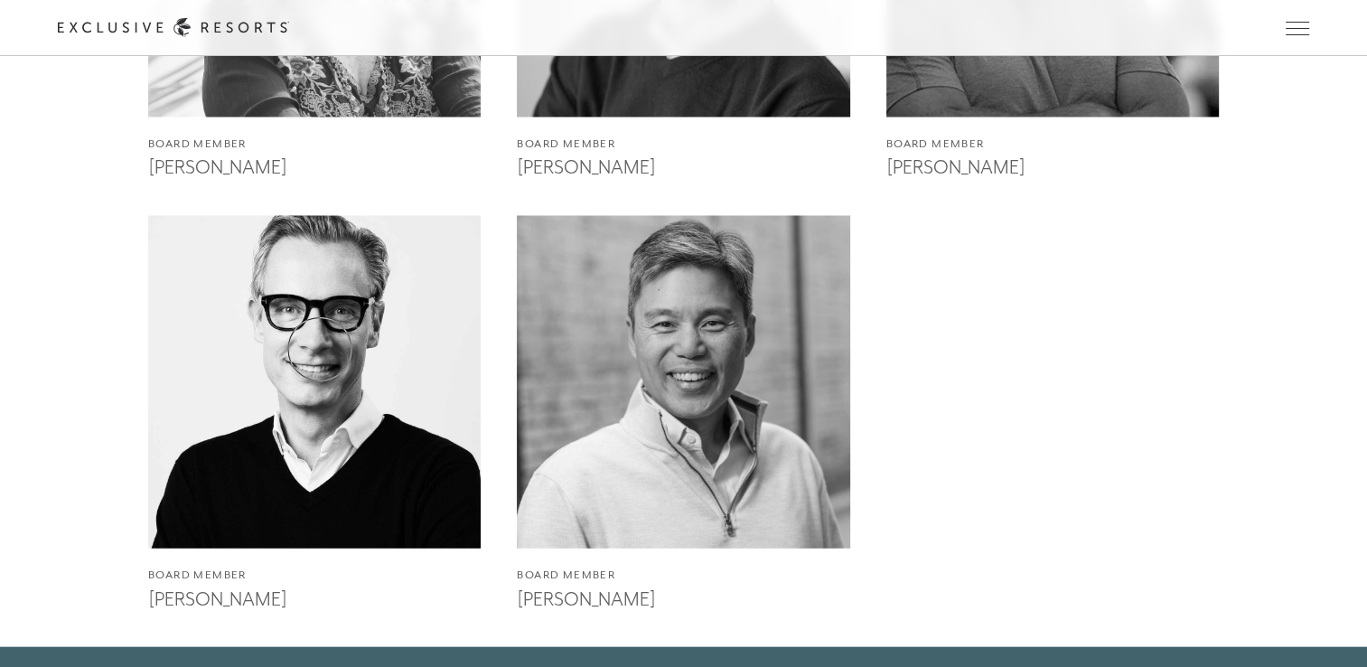
scroll to position [3568, 0]
